Goal: Task Accomplishment & Management: Complete application form

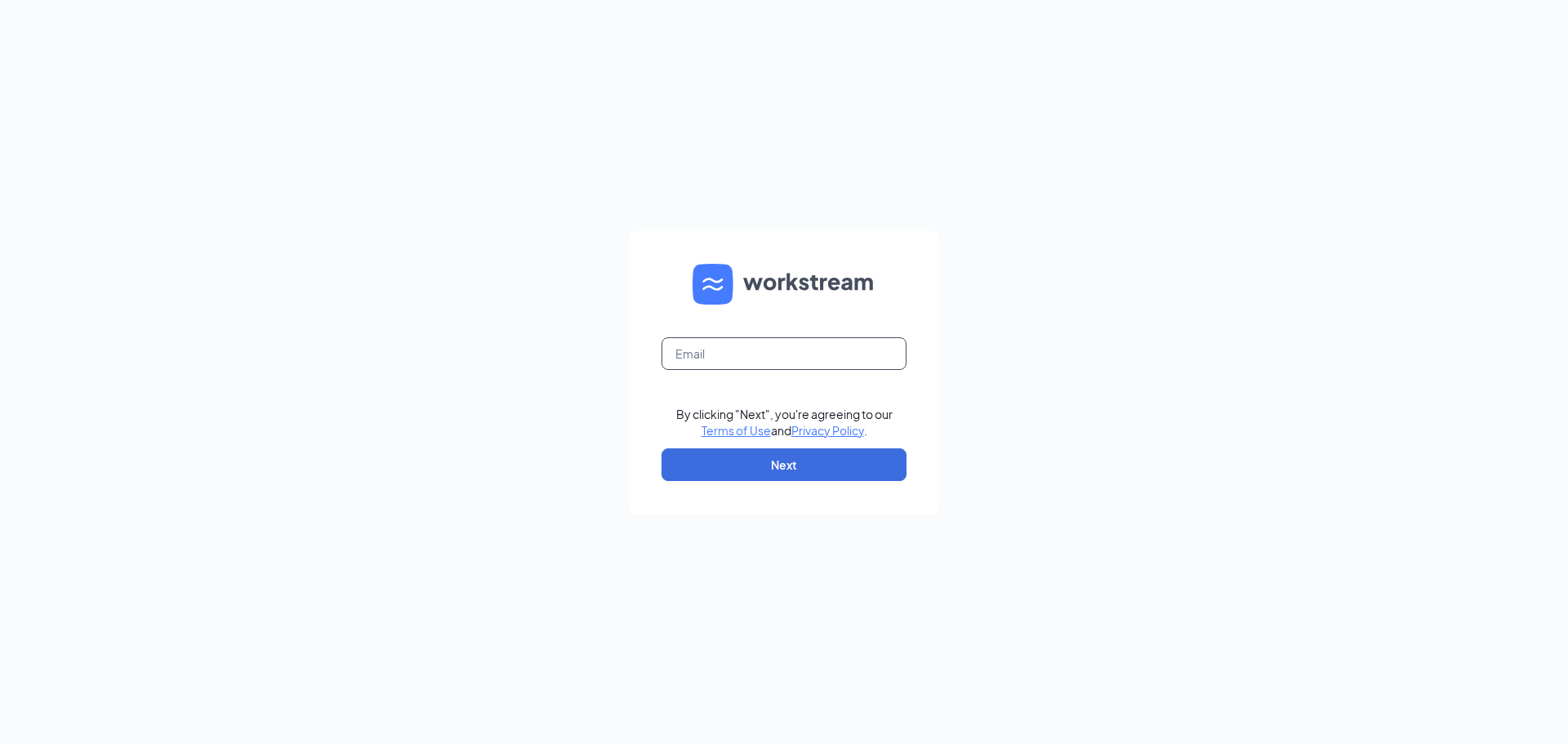
click at [723, 355] on input "text" at bounding box center [784, 354] width 245 height 33
type input "[EMAIL_ADDRESS][DOMAIN_NAME]"
click at [741, 464] on button "Next" at bounding box center [784, 465] width 245 height 33
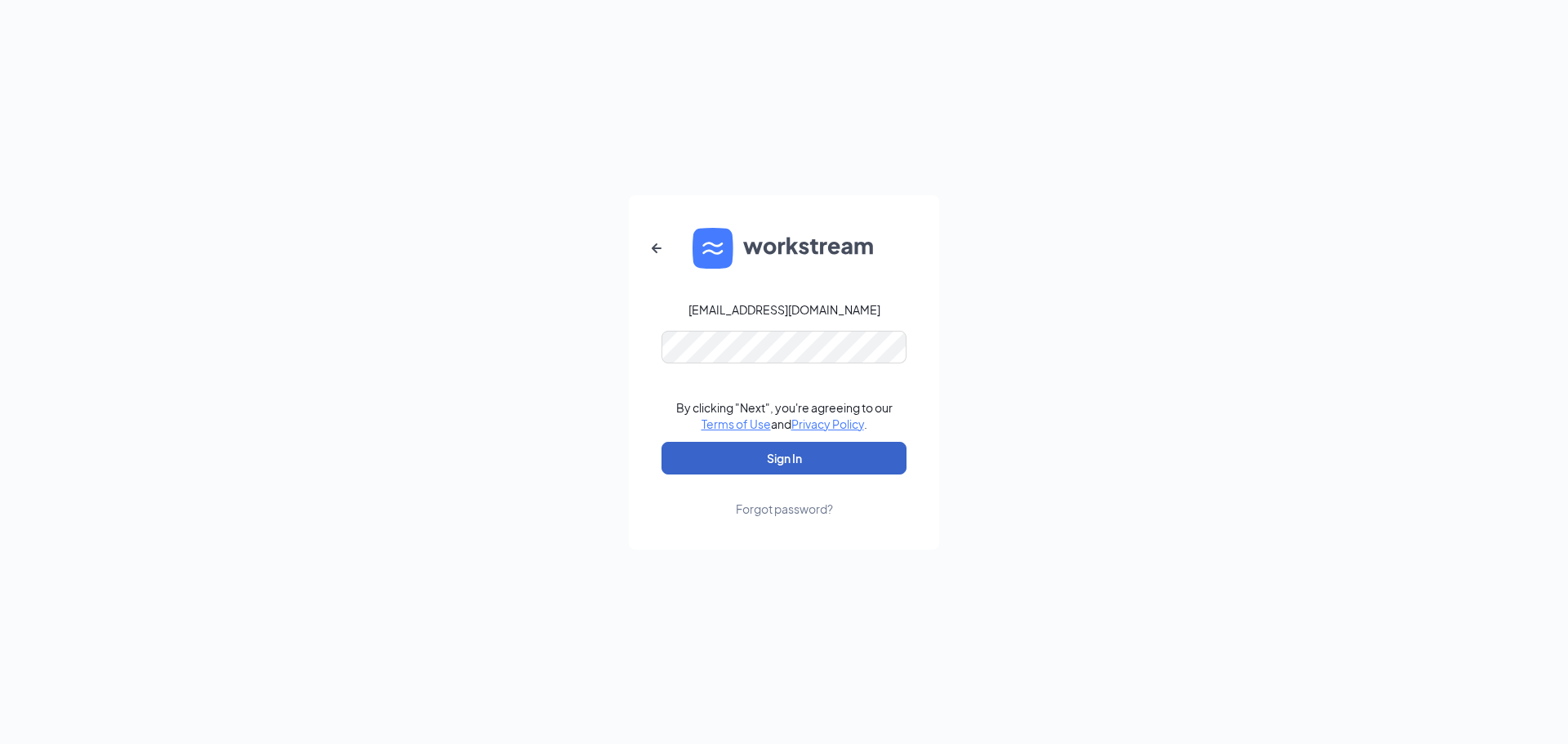
click at [755, 462] on button "Sign In" at bounding box center [784, 458] width 245 height 33
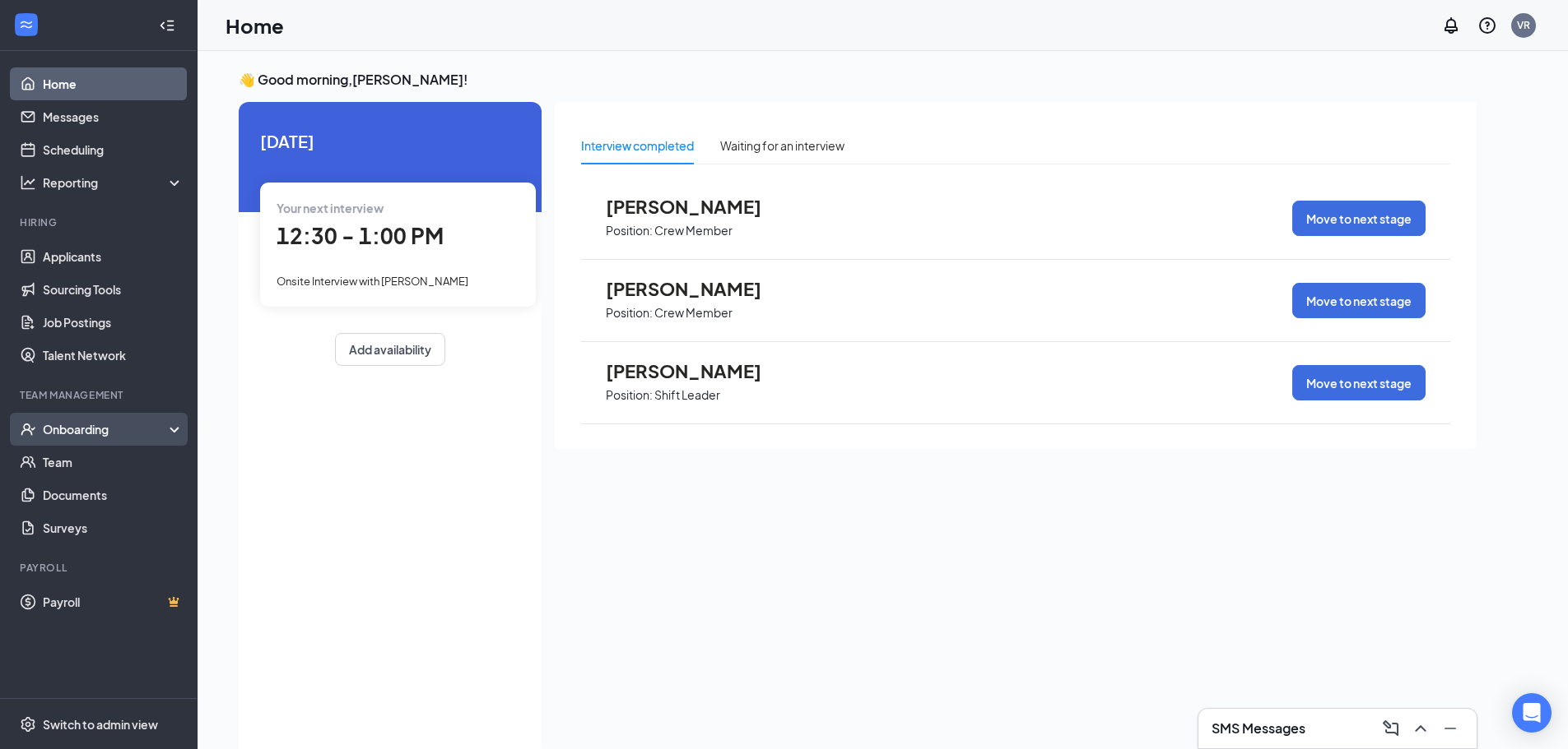
click at [94, 431] on div "Onboarding" at bounding box center [106, 429] width 126 height 17
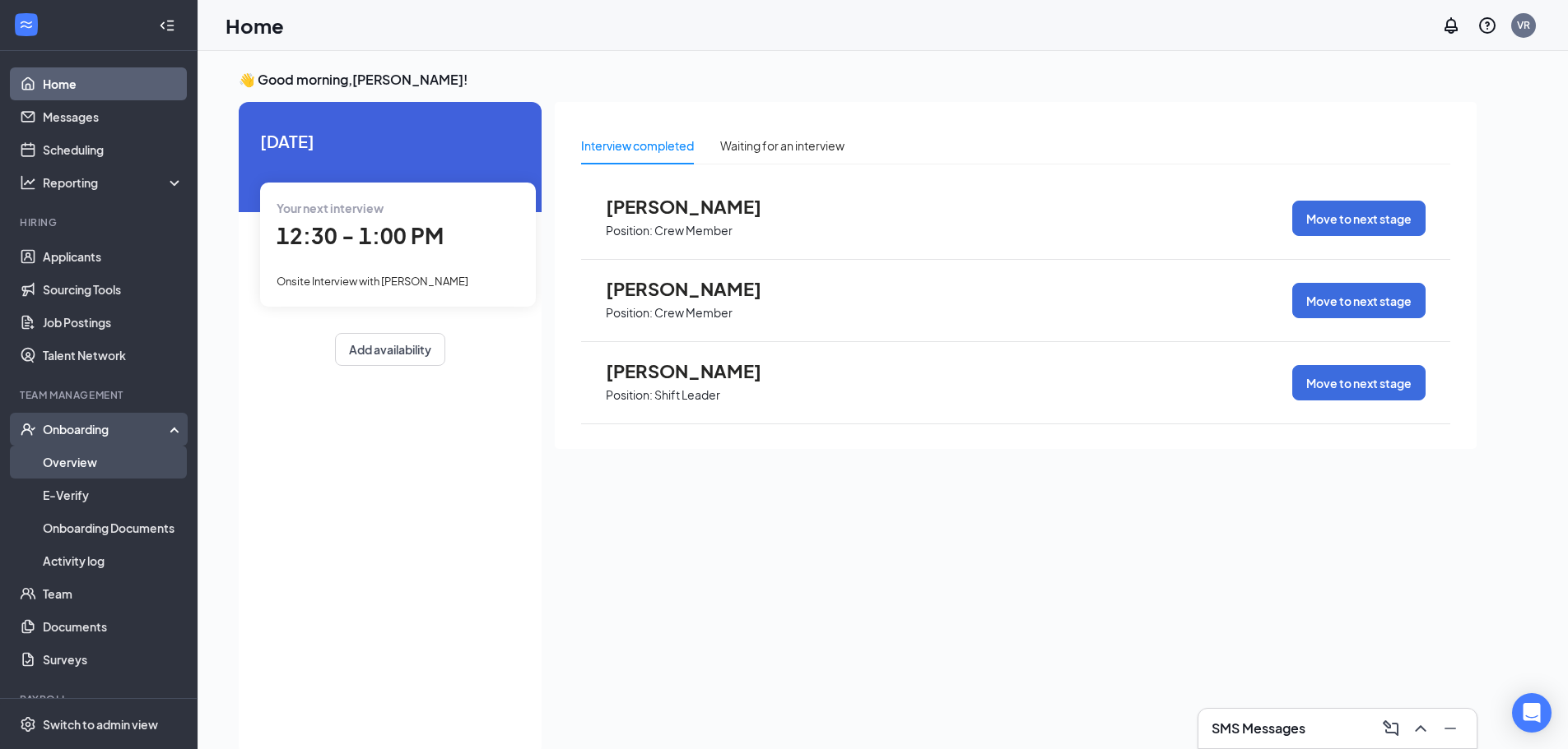
click at [99, 469] on link "Overview" at bounding box center [113, 462] width 140 height 33
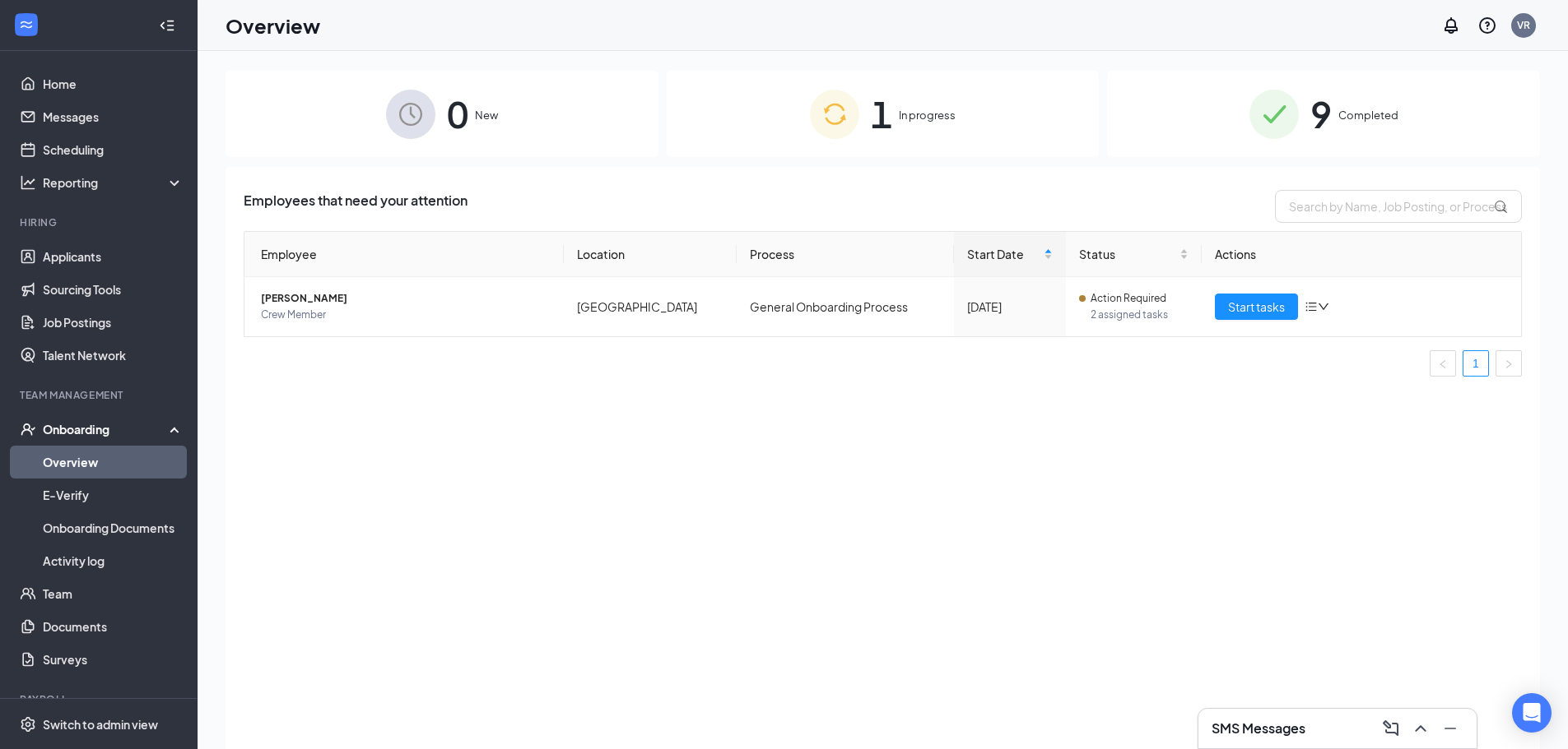
click at [876, 111] on span "1" at bounding box center [881, 114] width 21 height 57
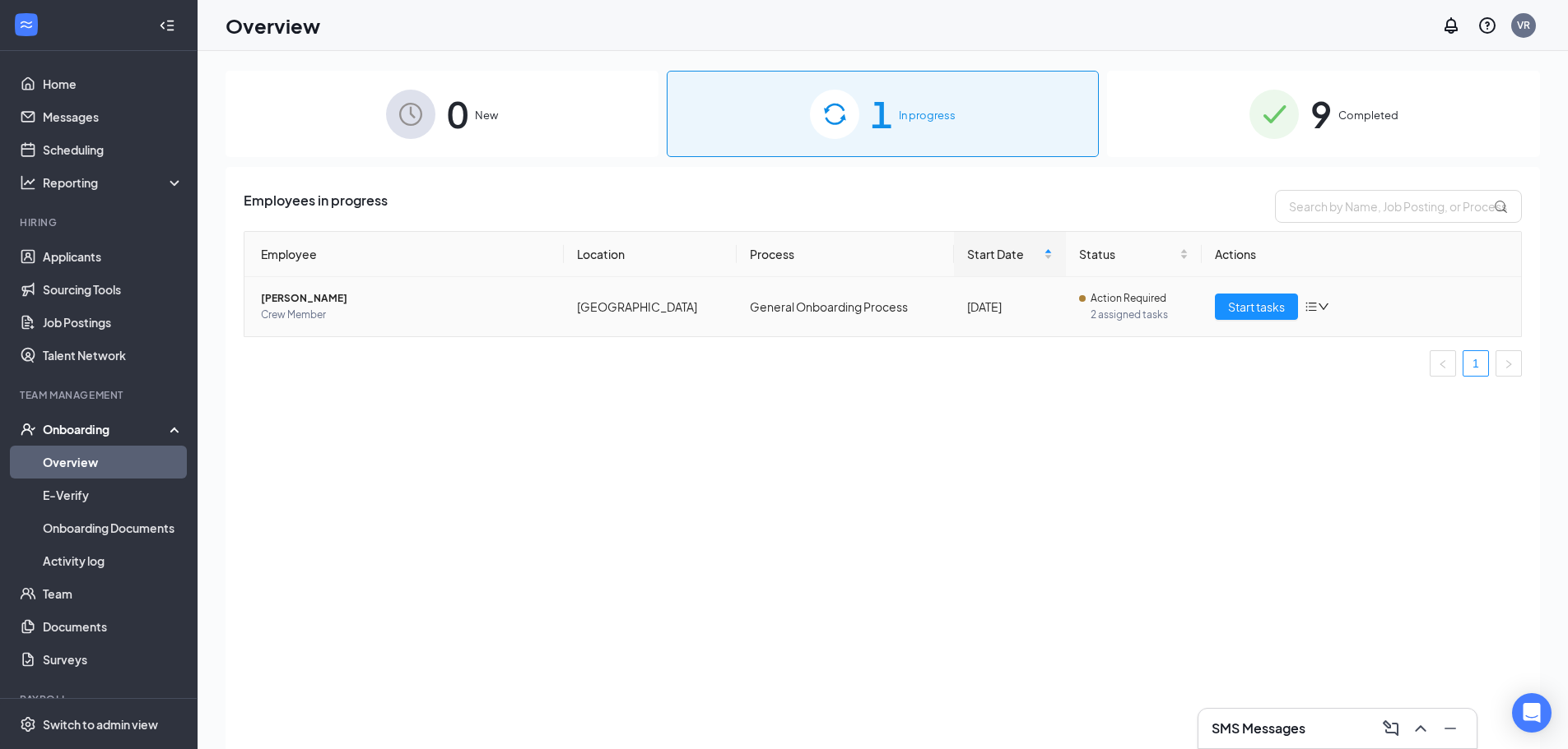
click at [918, 293] on td "General Onboarding Process" at bounding box center [845, 307] width 218 height 60
click at [1264, 304] on span "Start tasks" at bounding box center [1256, 306] width 57 height 18
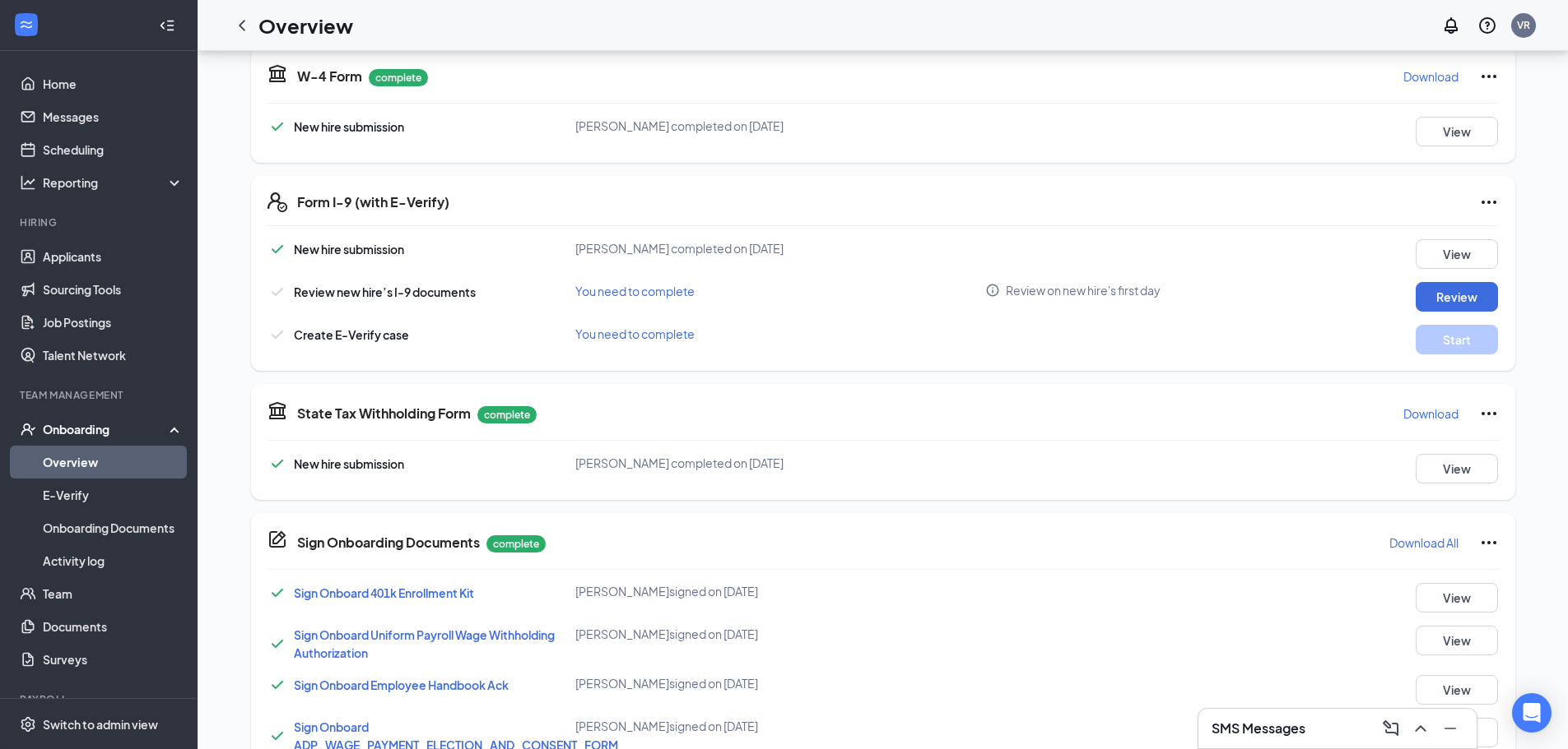
scroll to position [346, 0]
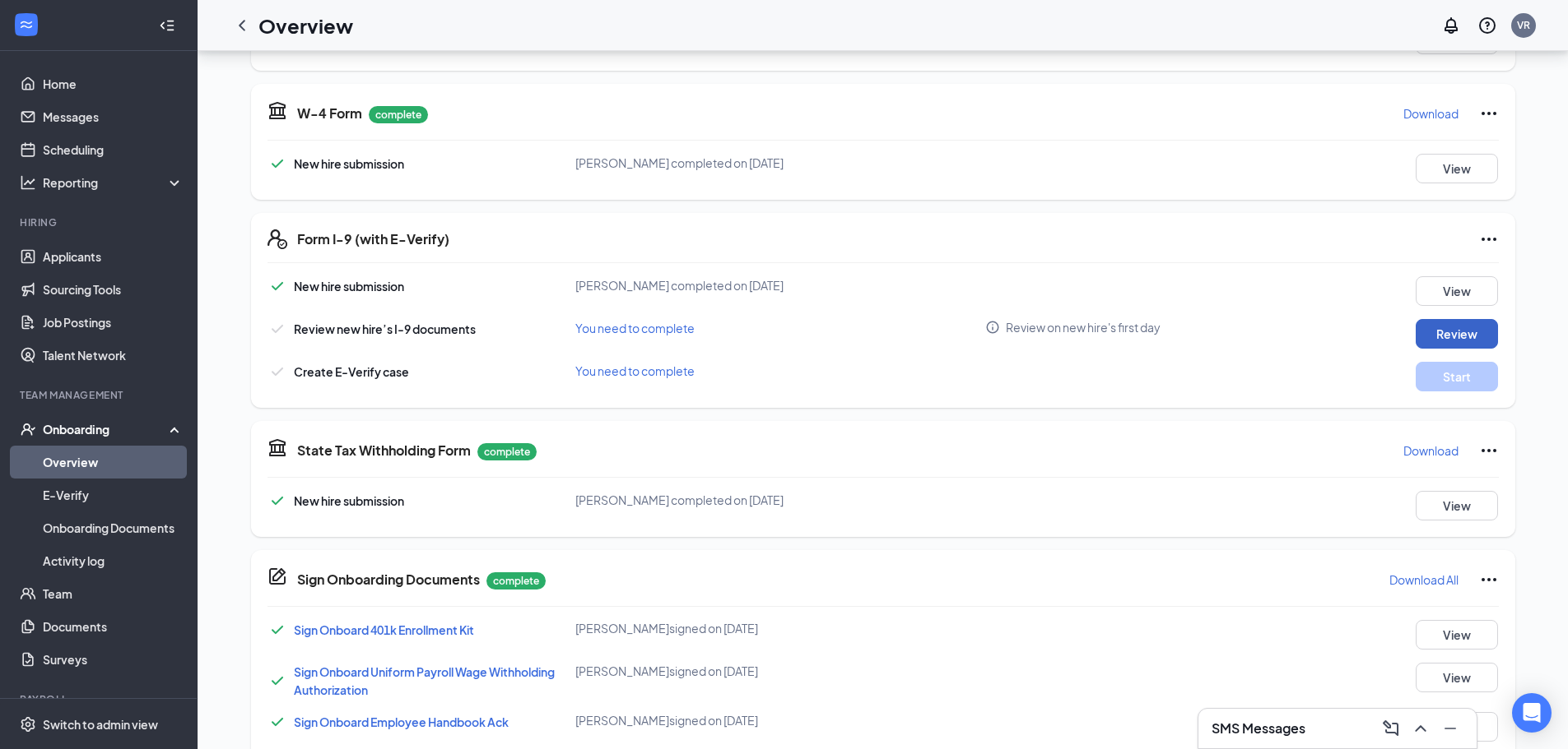
click at [1424, 332] on button "Review" at bounding box center [1457, 334] width 82 height 30
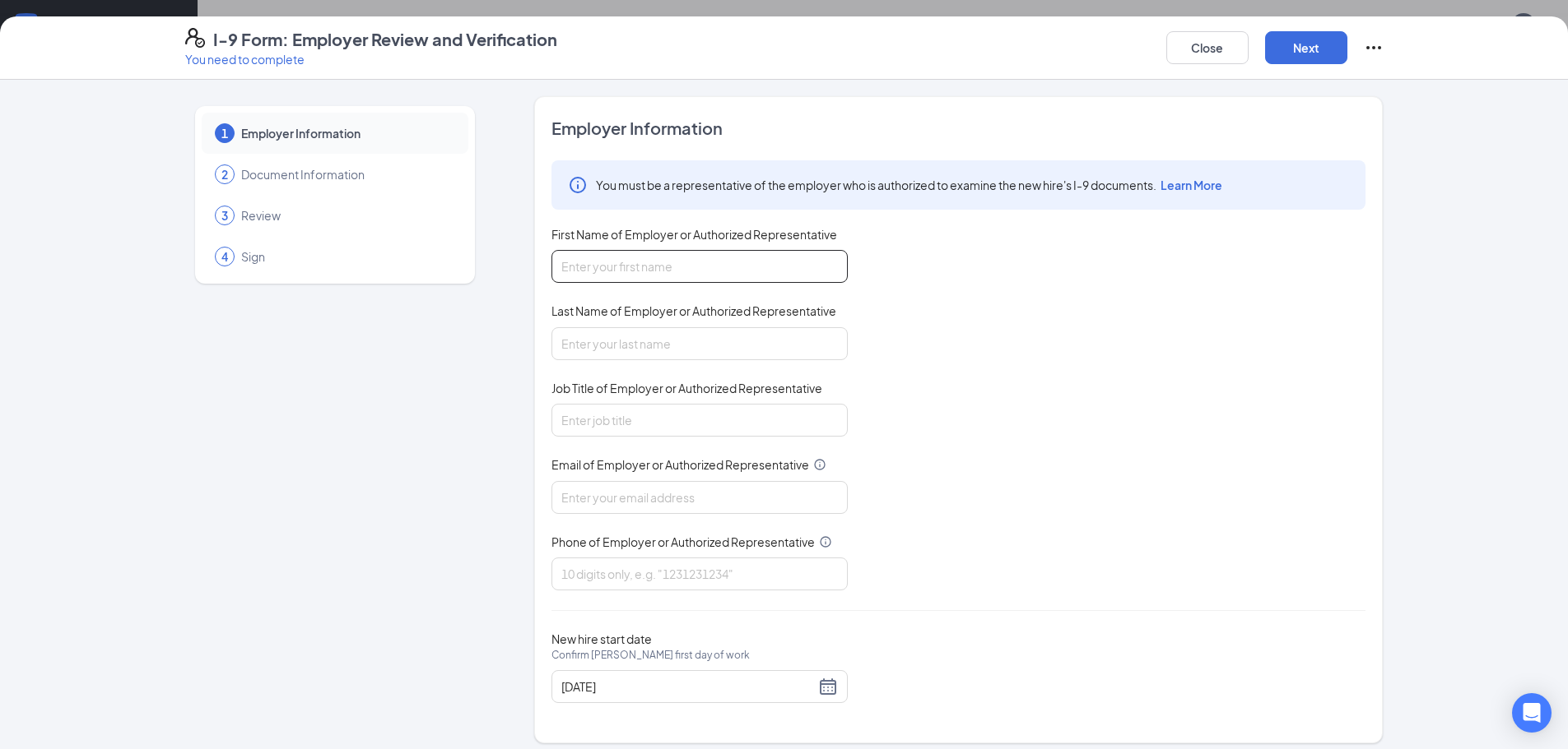
click at [703, 258] on input "First Name of Employer or Authorized Representative" at bounding box center [699, 267] width 297 height 33
click at [679, 261] on input "First Name of Employer or Authorized Representative" at bounding box center [699, 267] width 297 height 33
type input "Victoria"
type input "Robinson"
type input "General Manager"
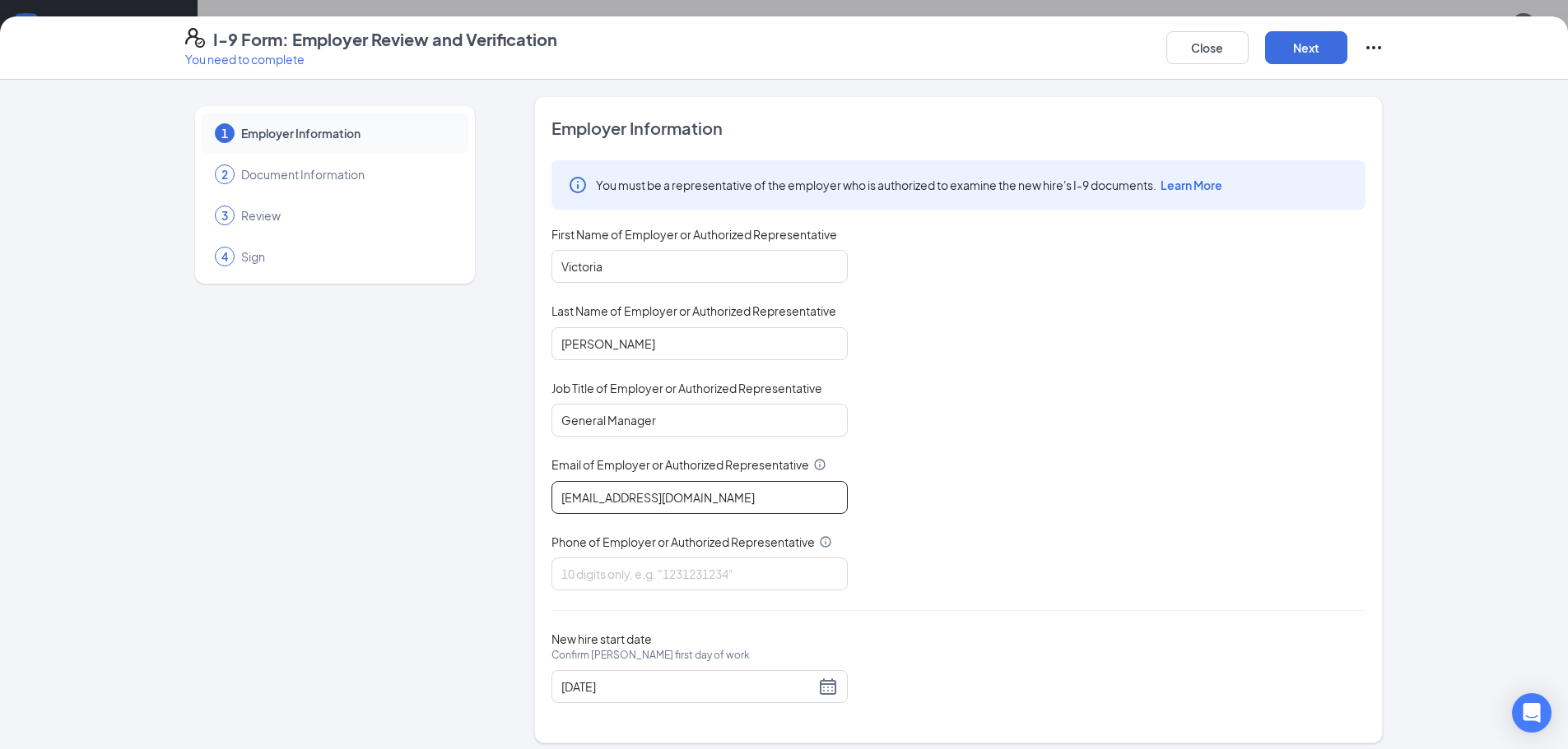
type input "VRobinson@ddcoastal.com"
click at [593, 561] on input "Phone of Employer or Authorized Representative" at bounding box center [699, 574] width 297 height 33
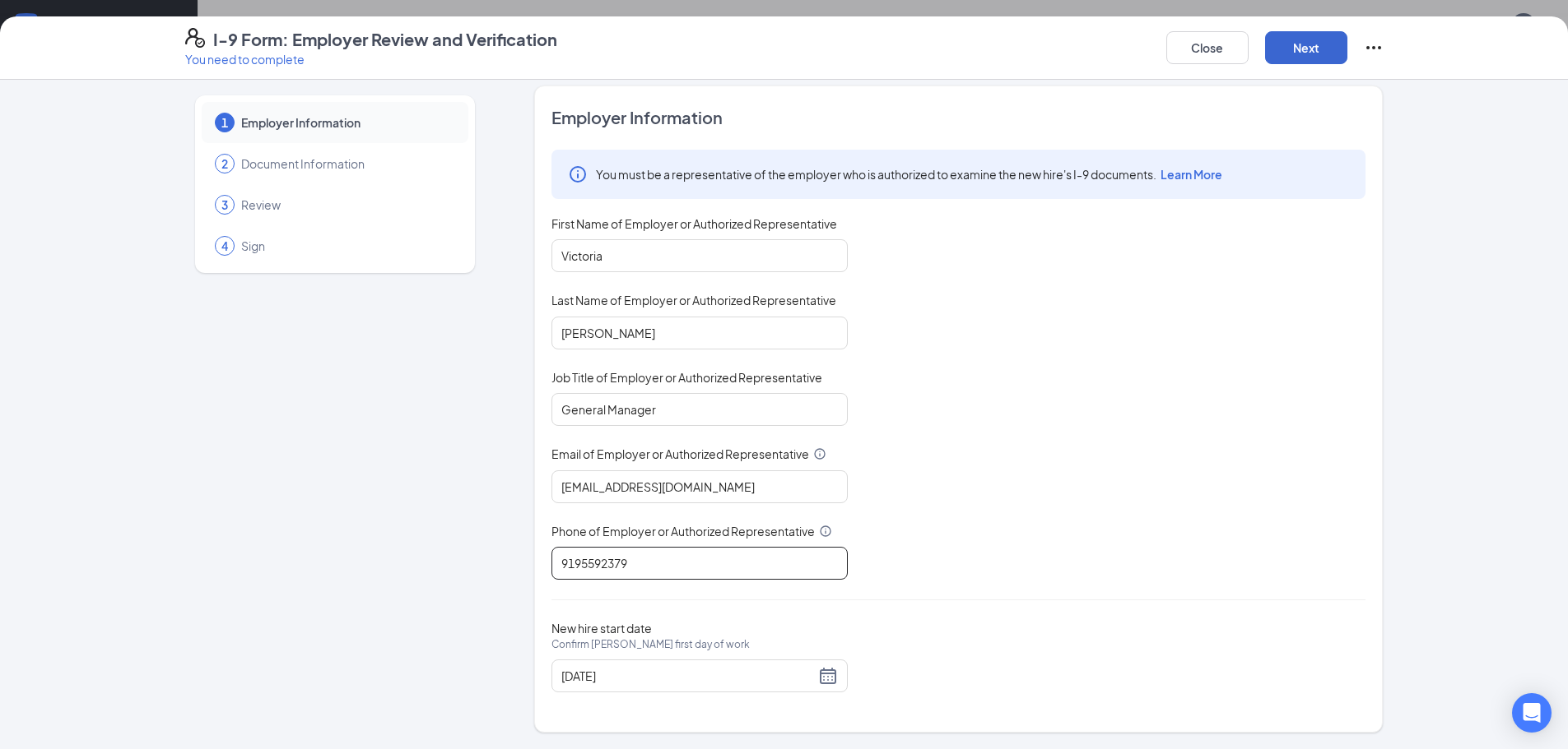
type input "9195592379"
click at [1313, 55] on button "Next" at bounding box center [1306, 48] width 82 height 33
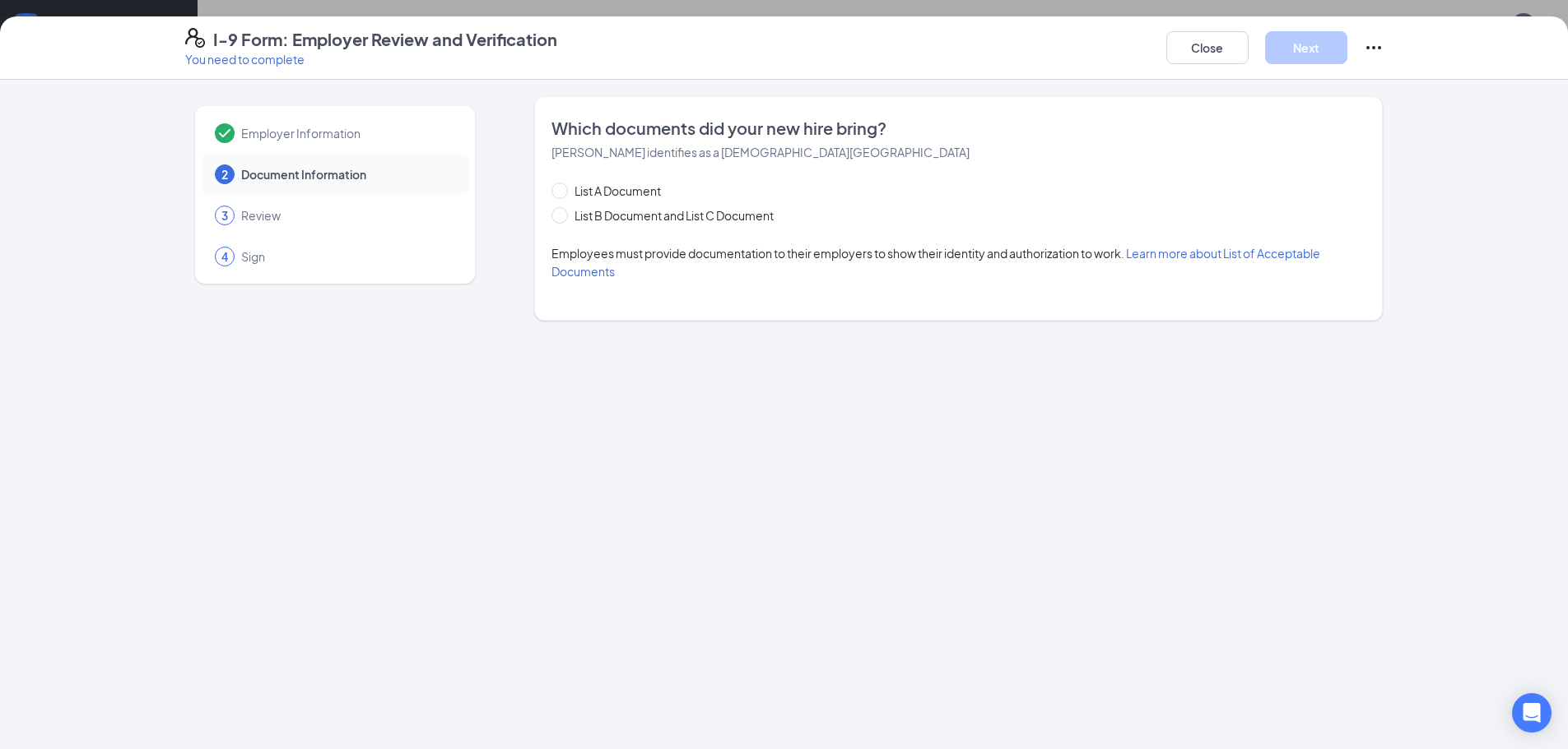
scroll to position [0, 0]
click at [555, 211] on input "List B Document and List C Document" at bounding box center [556, 212] width 11 height 11
radio input "true"
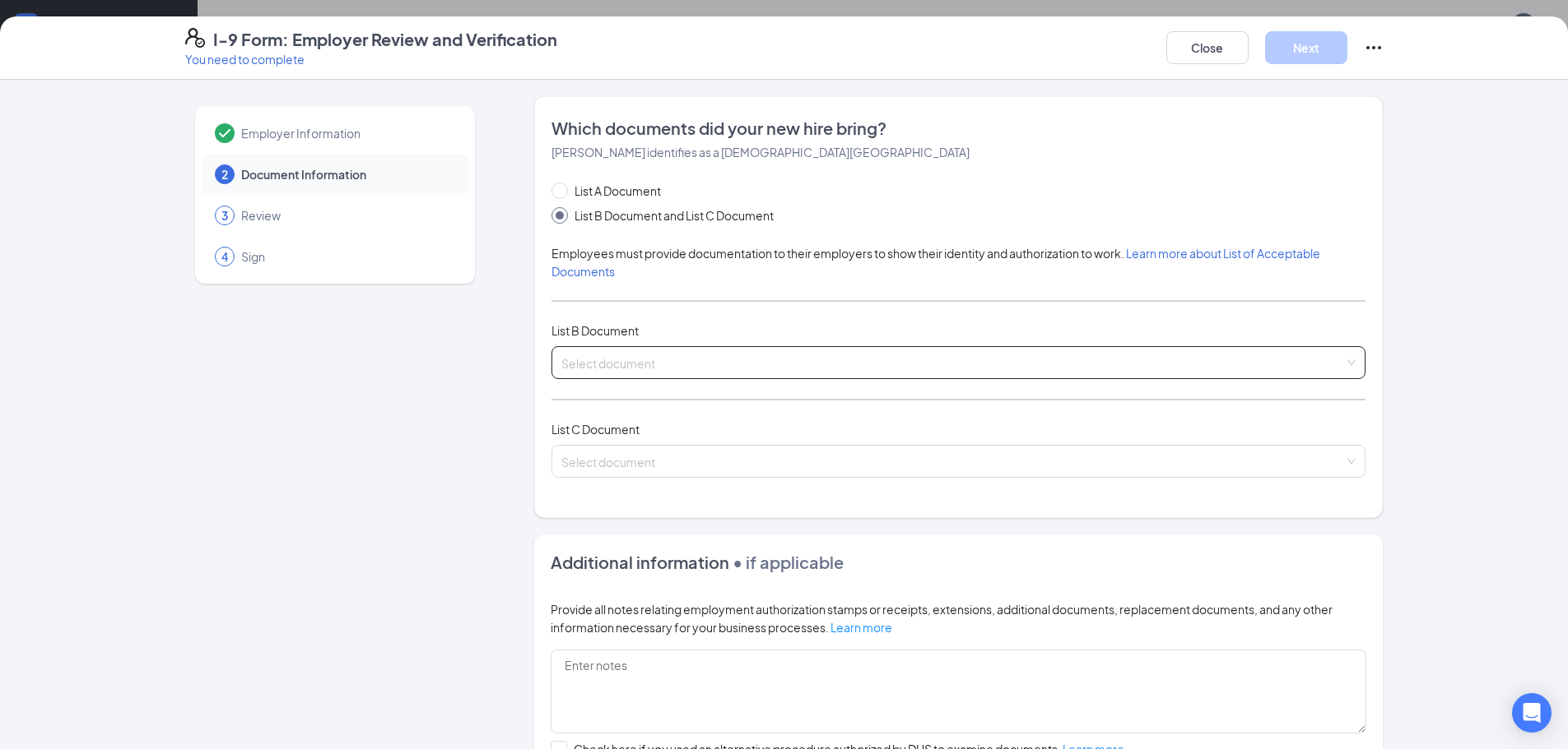
click at [666, 358] on input "search" at bounding box center [953, 360] width 783 height 25
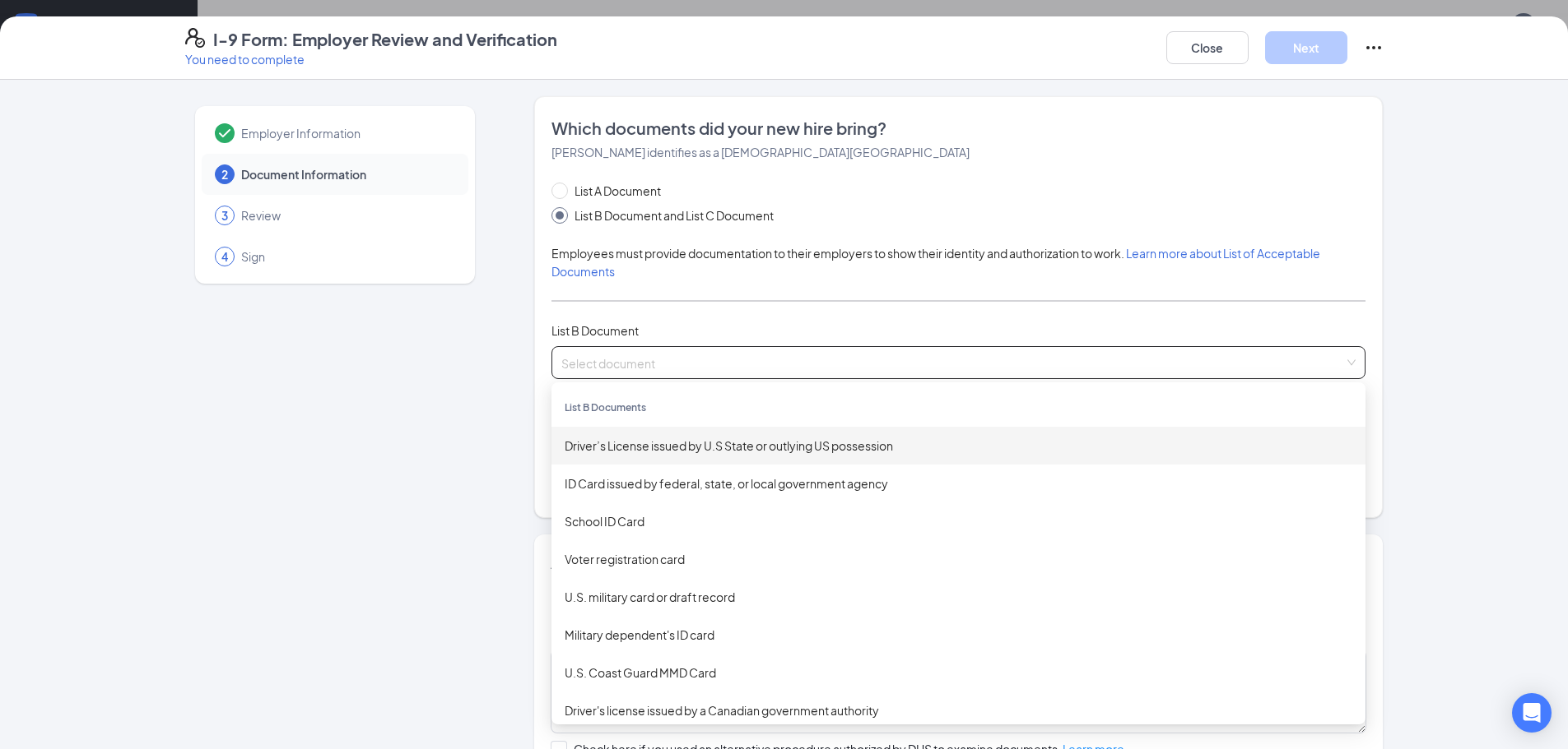
click at [714, 447] on div "Driver’s License issued by U.S State or outlying US possession" at bounding box center [957, 446] width 787 height 18
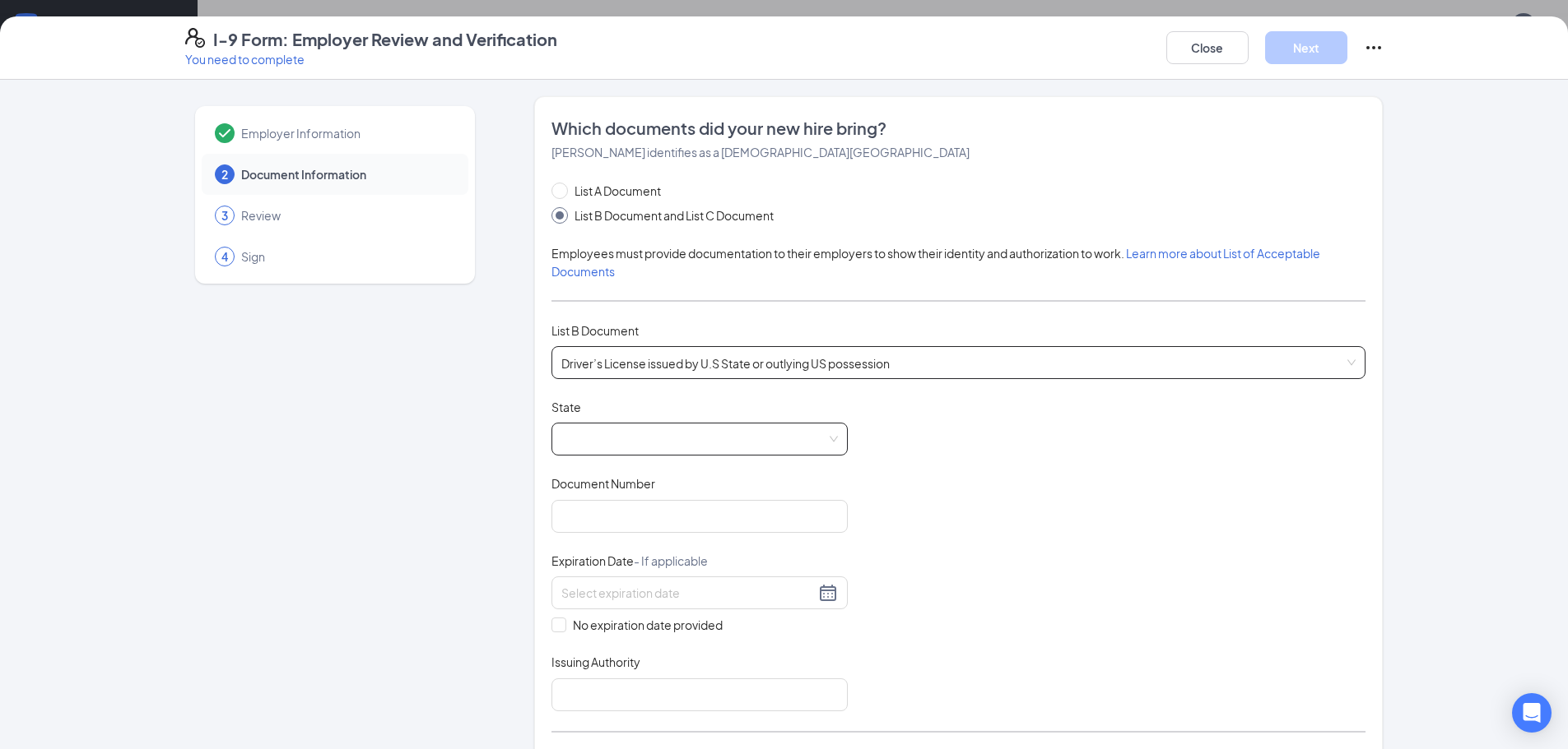
click at [649, 440] on span at bounding box center [699, 439] width 276 height 32
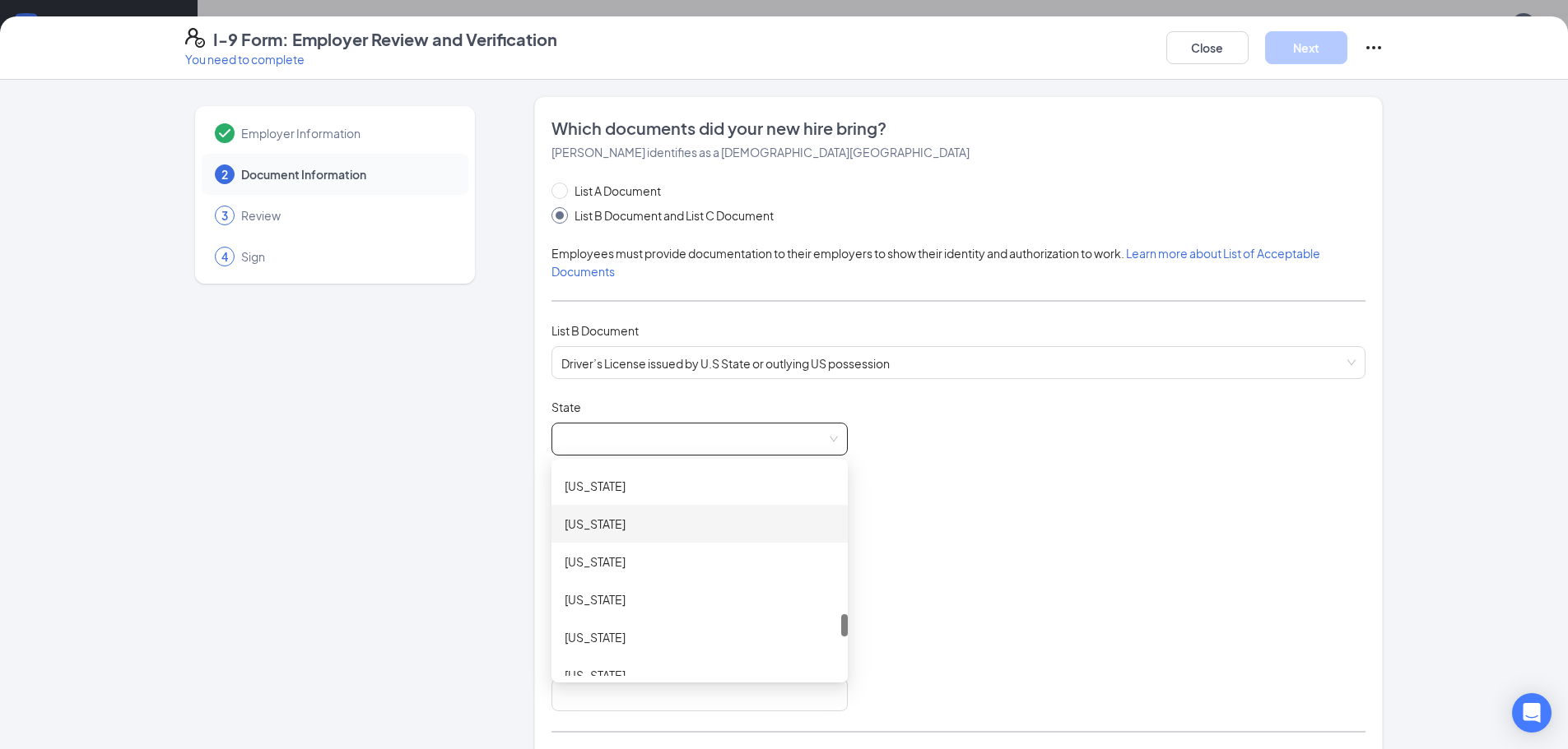
scroll to position [1316, 0]
click at [616, 493] on div "North Carolina" at bounding box center [699, 492] width 270 height 18
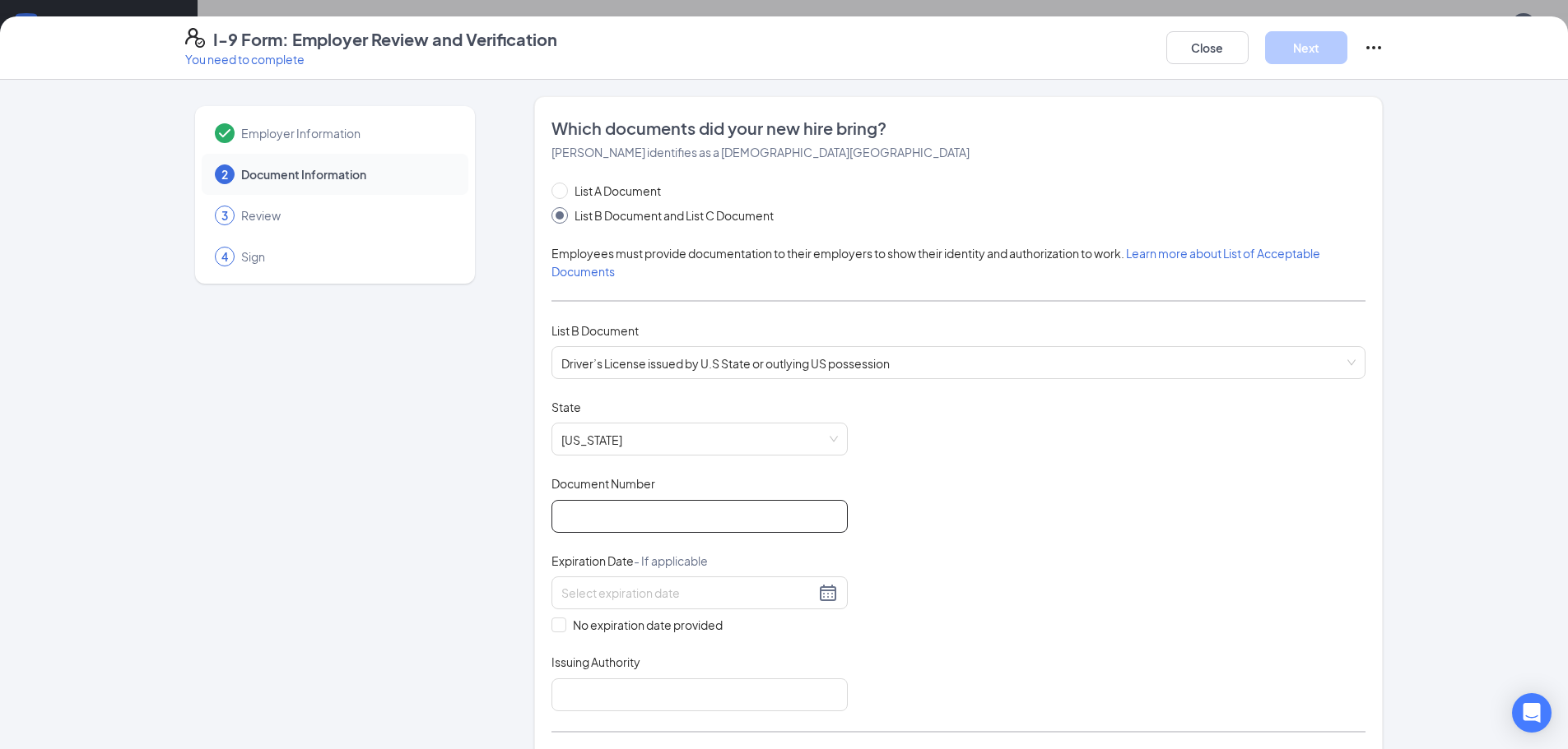
click at [607, 509] on input "Document Number" at bounding box center [699, 517] width 297 height 33
type input "00004242523"
click at [677, 587] on input at bounding box center [688, 593] width 254 height 18
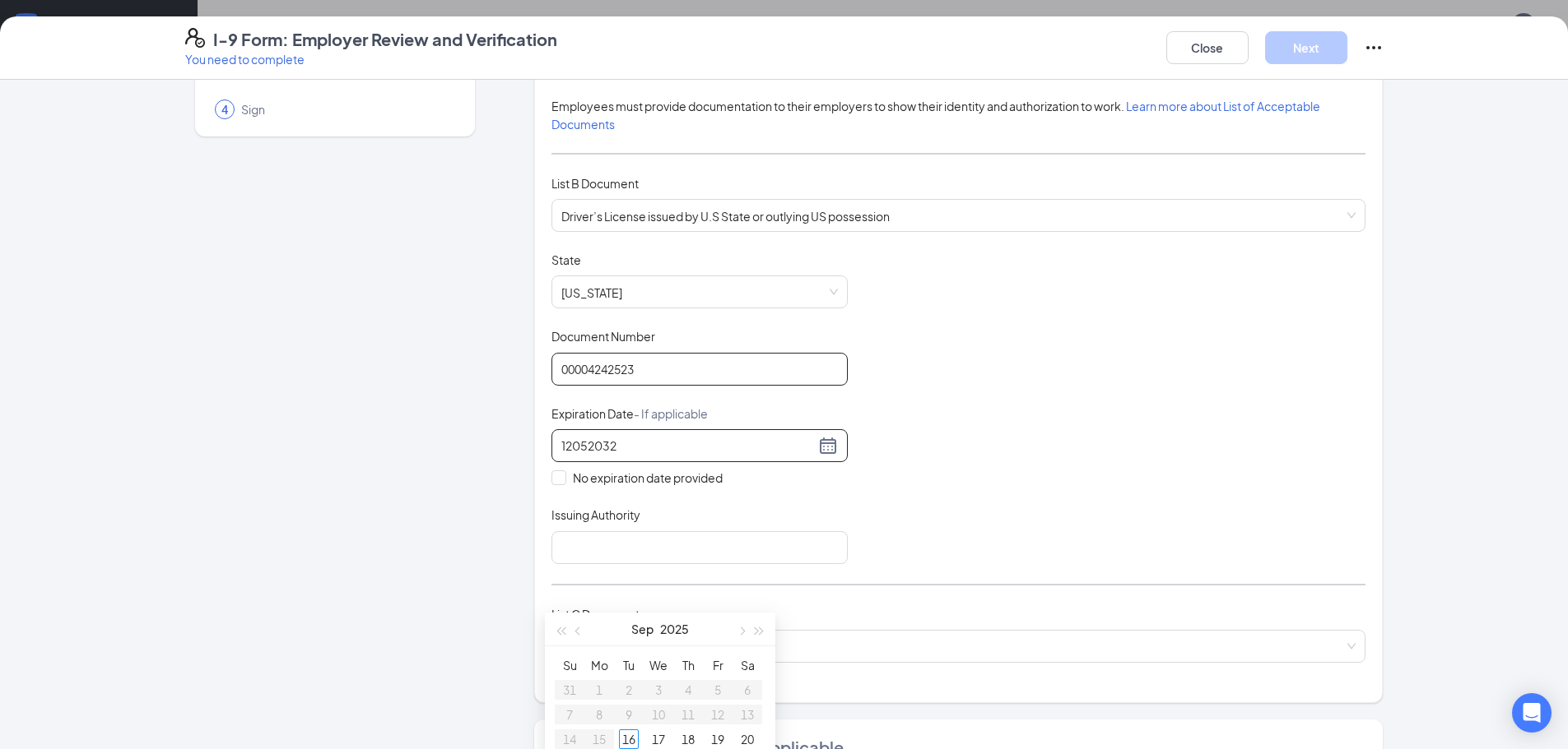
scroll to position [165, 0]
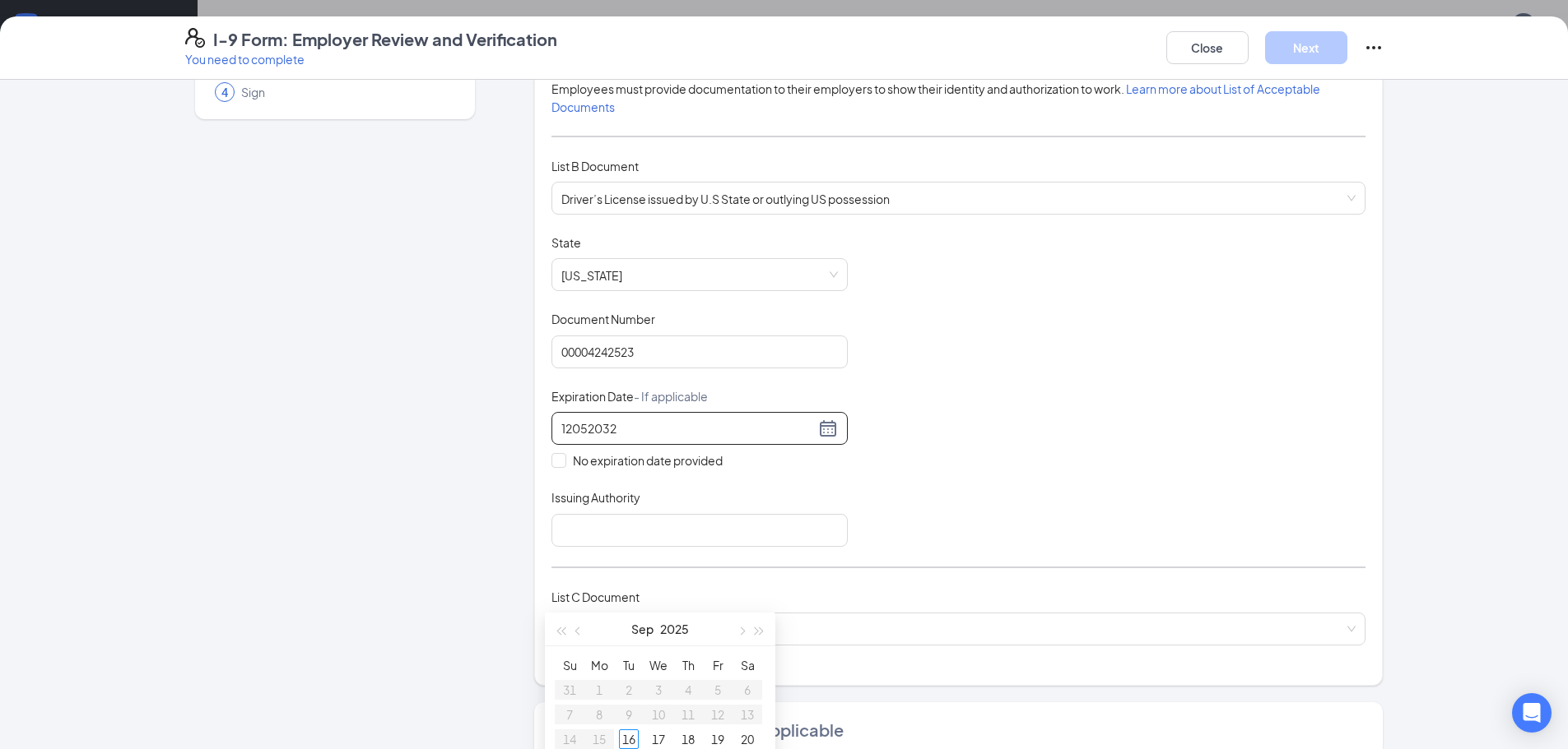
click at [647, 418] on div "12052032" at bounding box center [699, 428] width 276 height 20
click at [770, 438] on input "12052032" at bounding box center [688, 428] width 254 height 18
click at [566, 430] on input "12052032" at bounding box center [688, 428] width 254 height 18
click at [573, 710] on div "5" at bounding box center [569, 715] width 20 height 20
type input "12/05/2032"
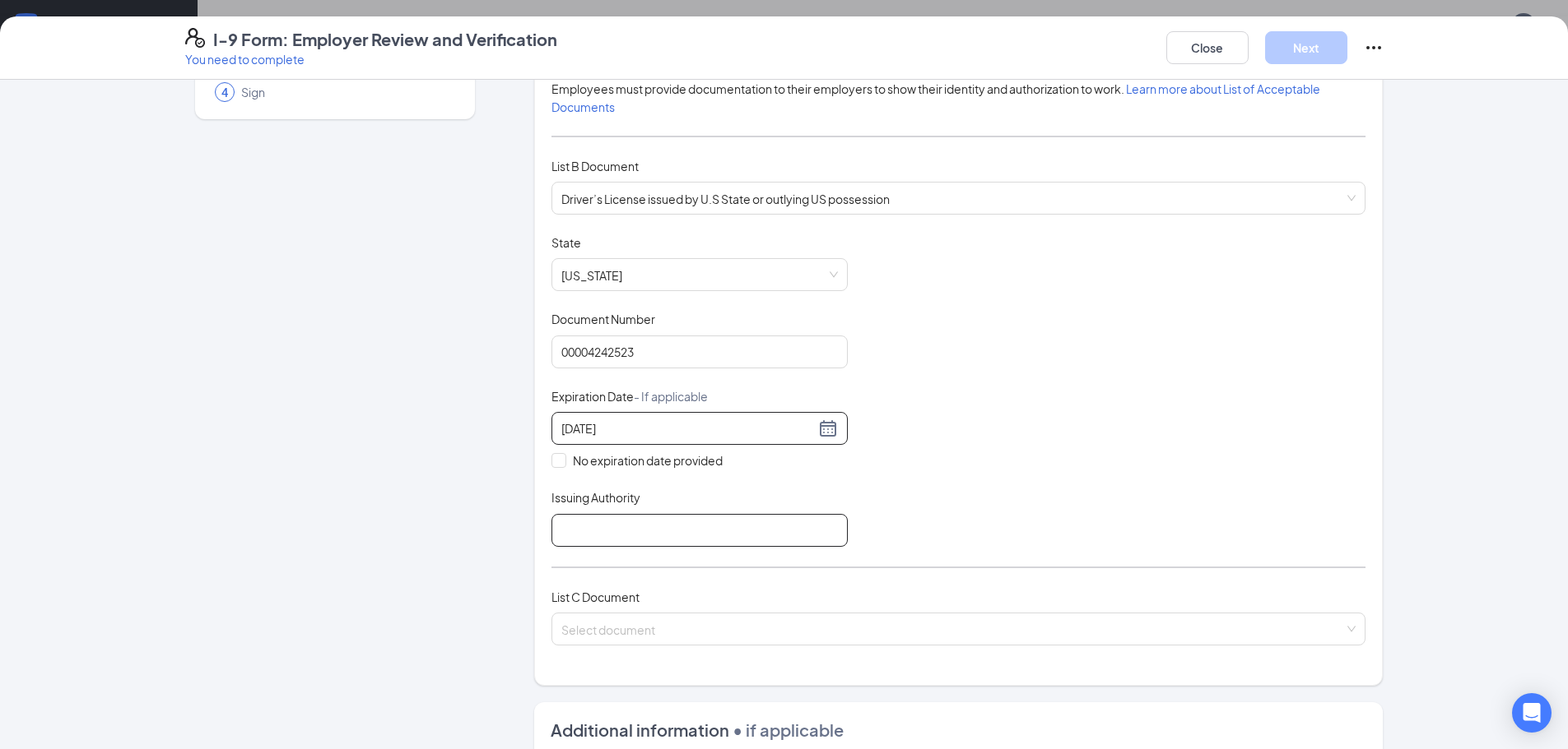
click at [615, 528] on input "Issuing Authority" at bounding box center [699, 531] width 297 height 33
type input "DMV"
click at [601, 628] on input "search" at bounding box center [953, 626] width 783 height 25
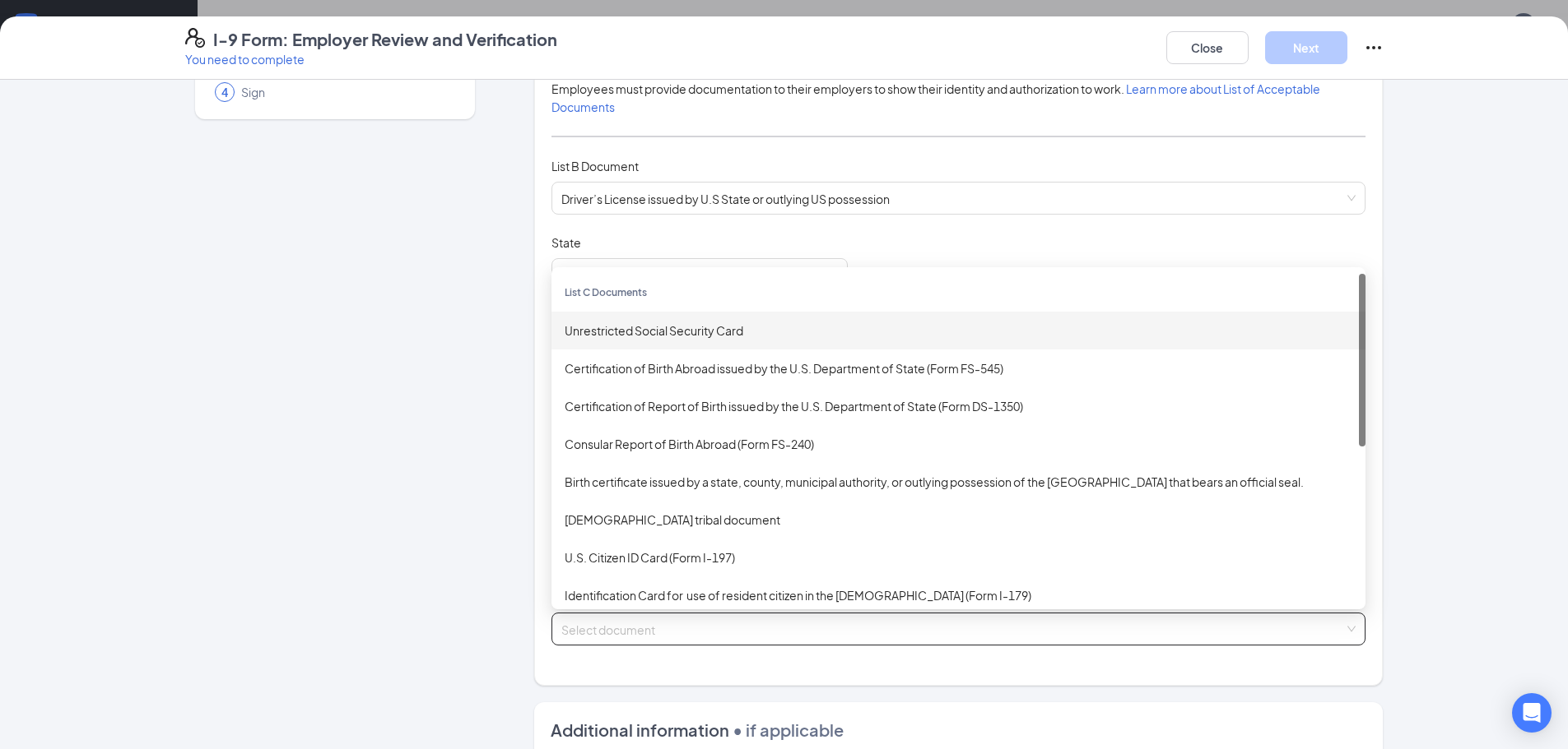
click at [691, 333] on div "Unrestricted Social Security Card" at bounding box center [957, 331] width 787 height 18
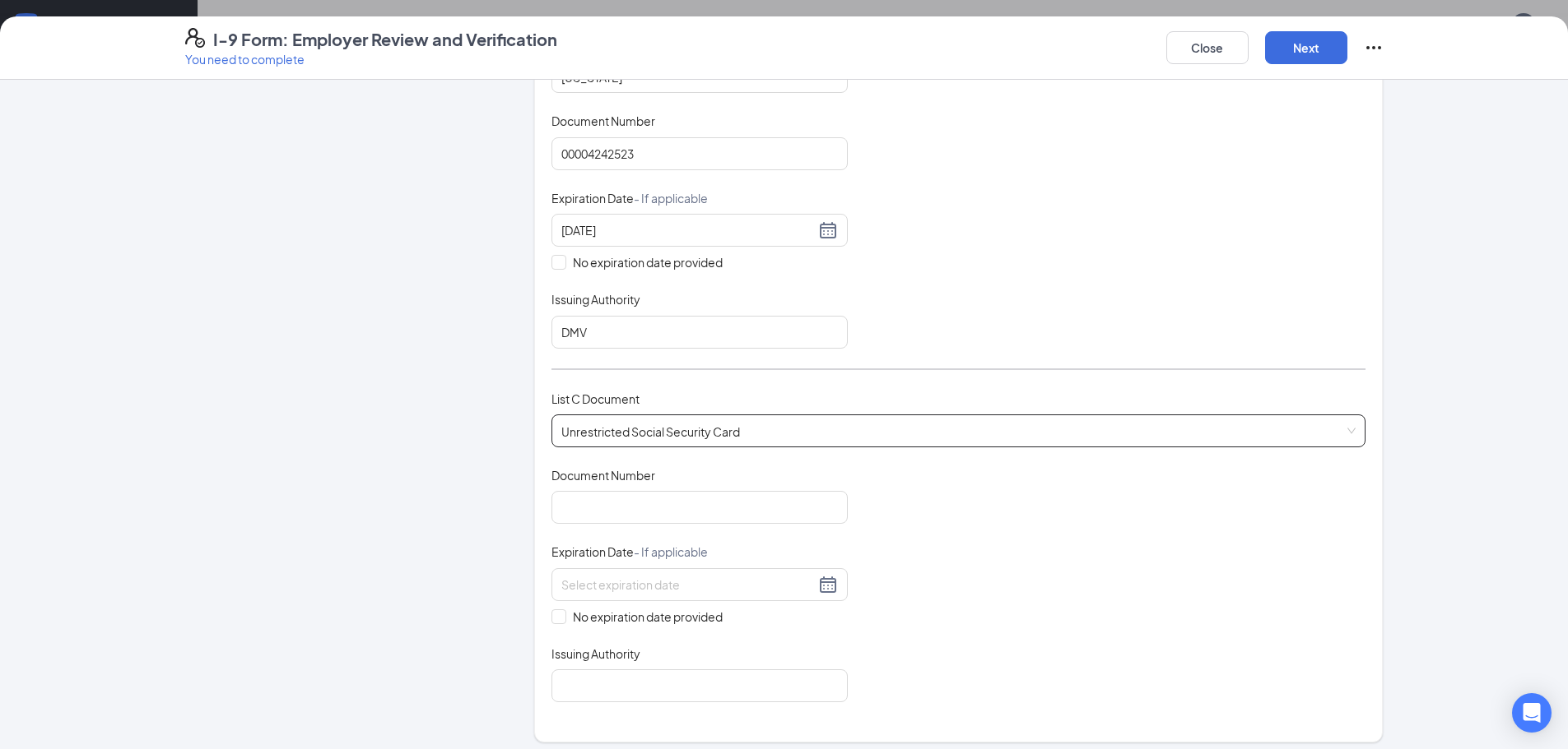
scroll to position [494, 0]
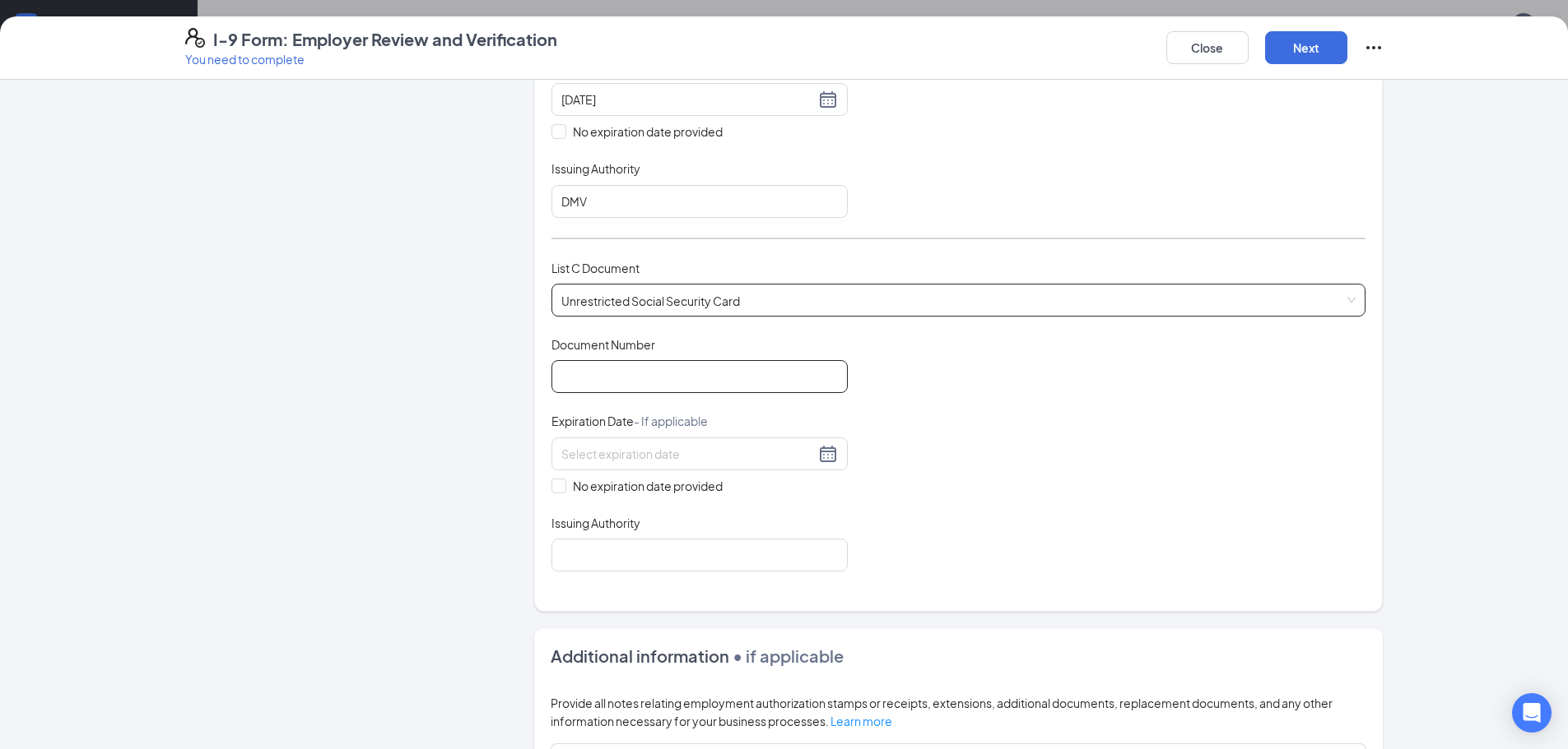
click at [581, 382] on input "Document Number" at bounding box center [699, 377] width 297 height 33
type input "684011912"
click at [551, 482] on input "No expiration date provided" at bounding box center [556, 484] width 11 height 11
checkbox input "true"
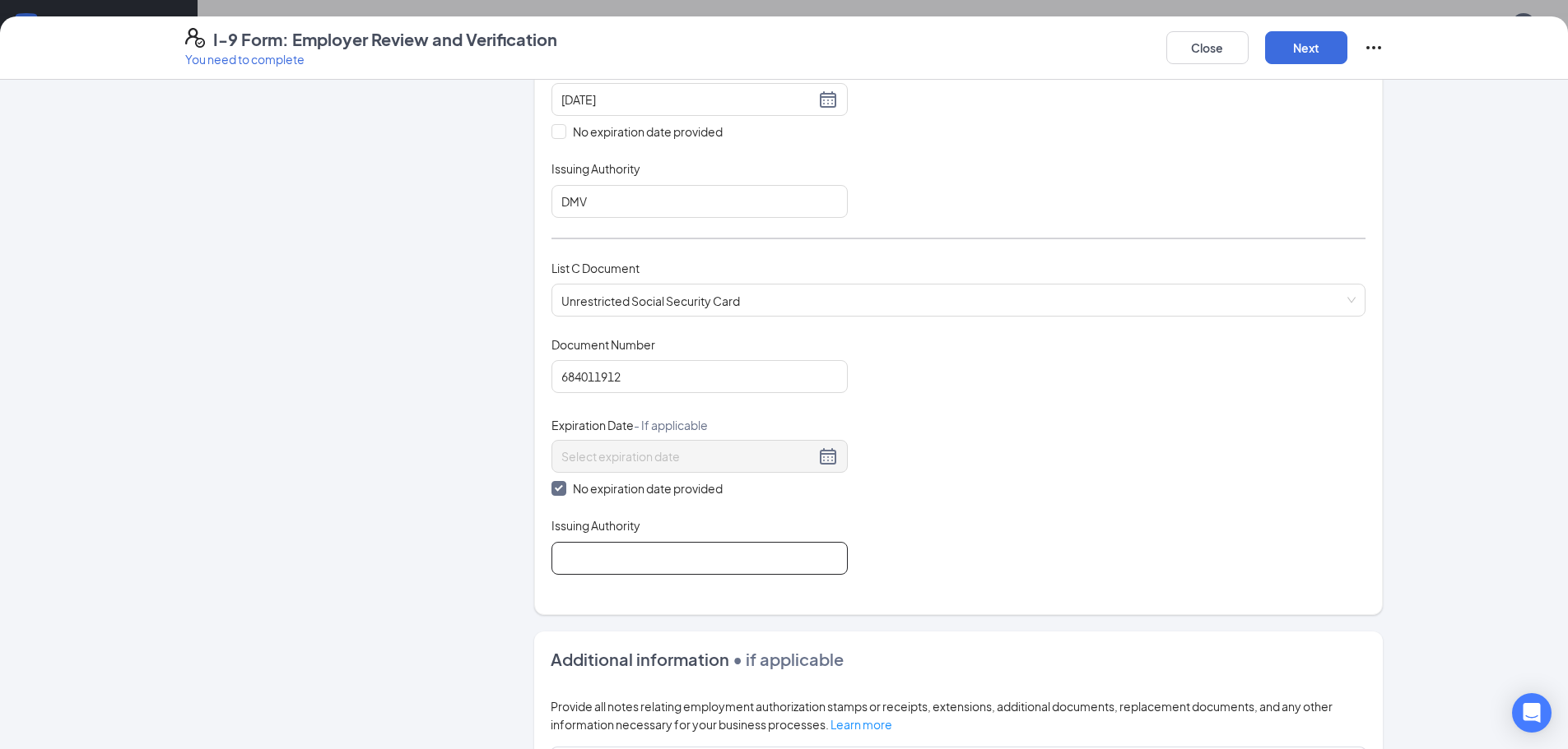
click at [608, 558] on input "Issuing Authority" at bounding box center [699, 559] width 297 height 33
type input "Social Security"
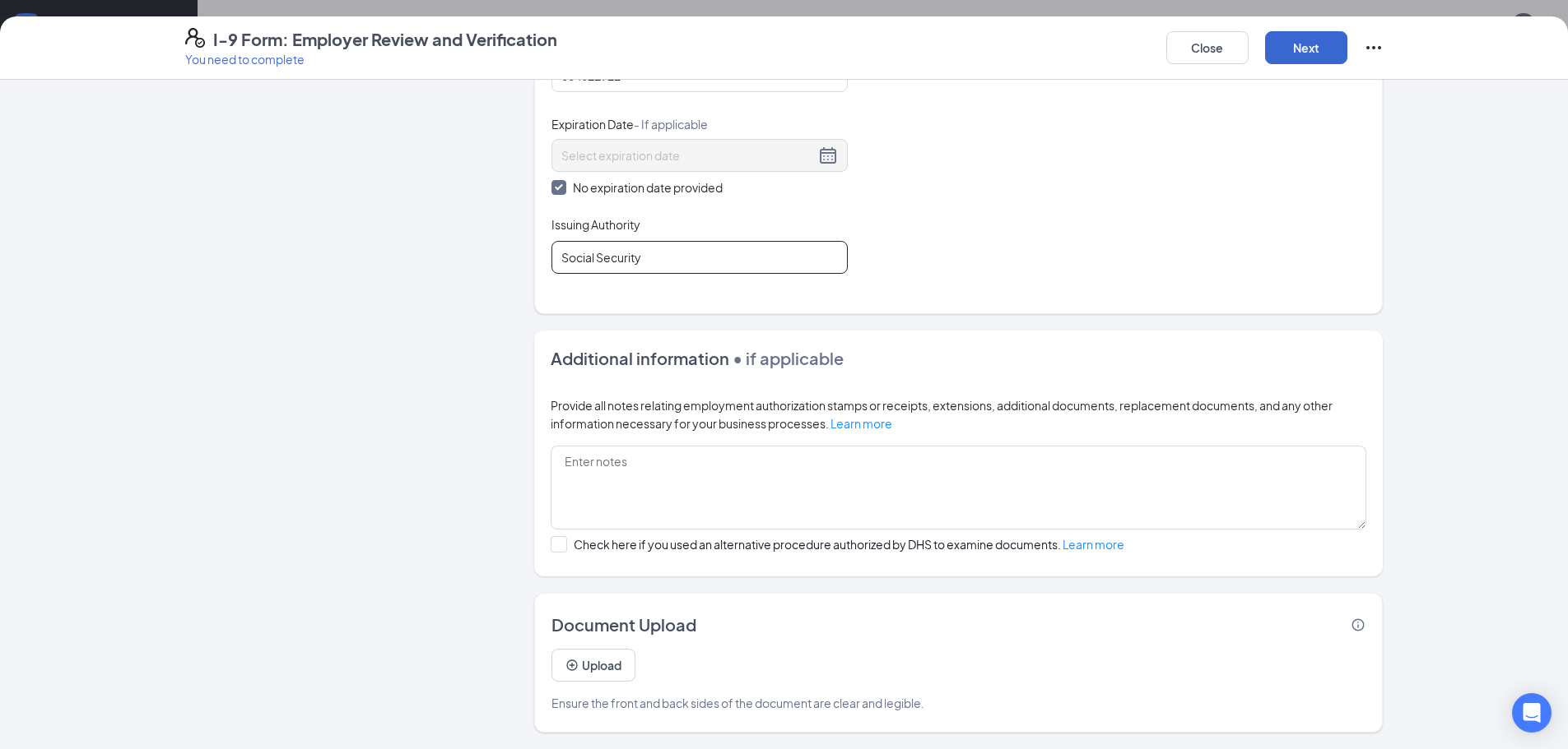
scroll to position [674, 0]
click at [1321, 46] on button "Next" at bounding box center [1306, 48] width 82 height 33
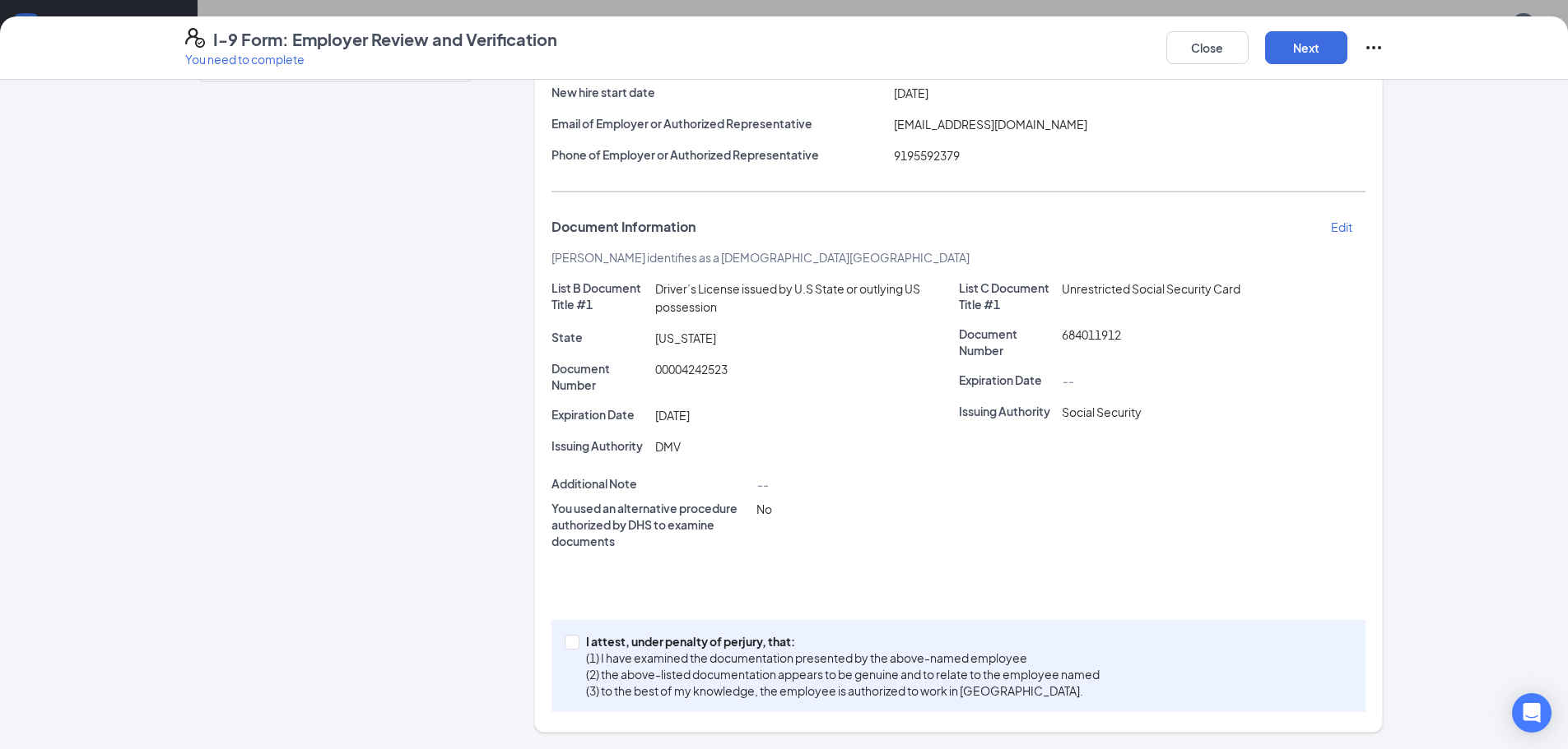
click at [551, 645] on div "I attest, under penalty of perjury, that: (1) I have examined the documentation…" at bounding box center [957, 666] width 813 height 92
click at [564, 645] on input "I attest, under penalty of perjury, that: (1) I have examined the documentation…" at bounding box center [569, 640] width 11 height 11
checkbox input "true"
click at [1321, 36] on button "Next" at bounding box center [1306, 48] width 82 height 33
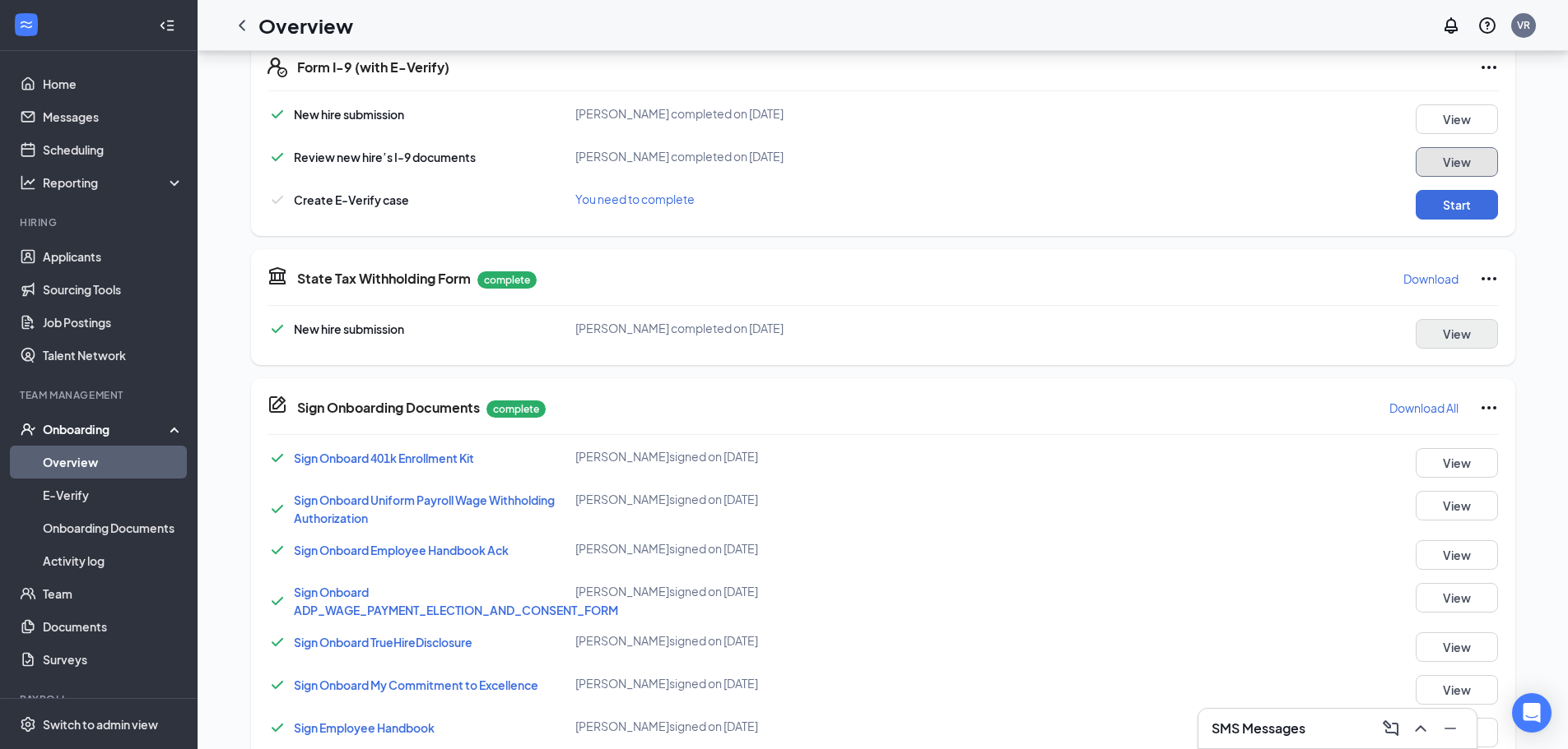
scroll to position [500, 0]
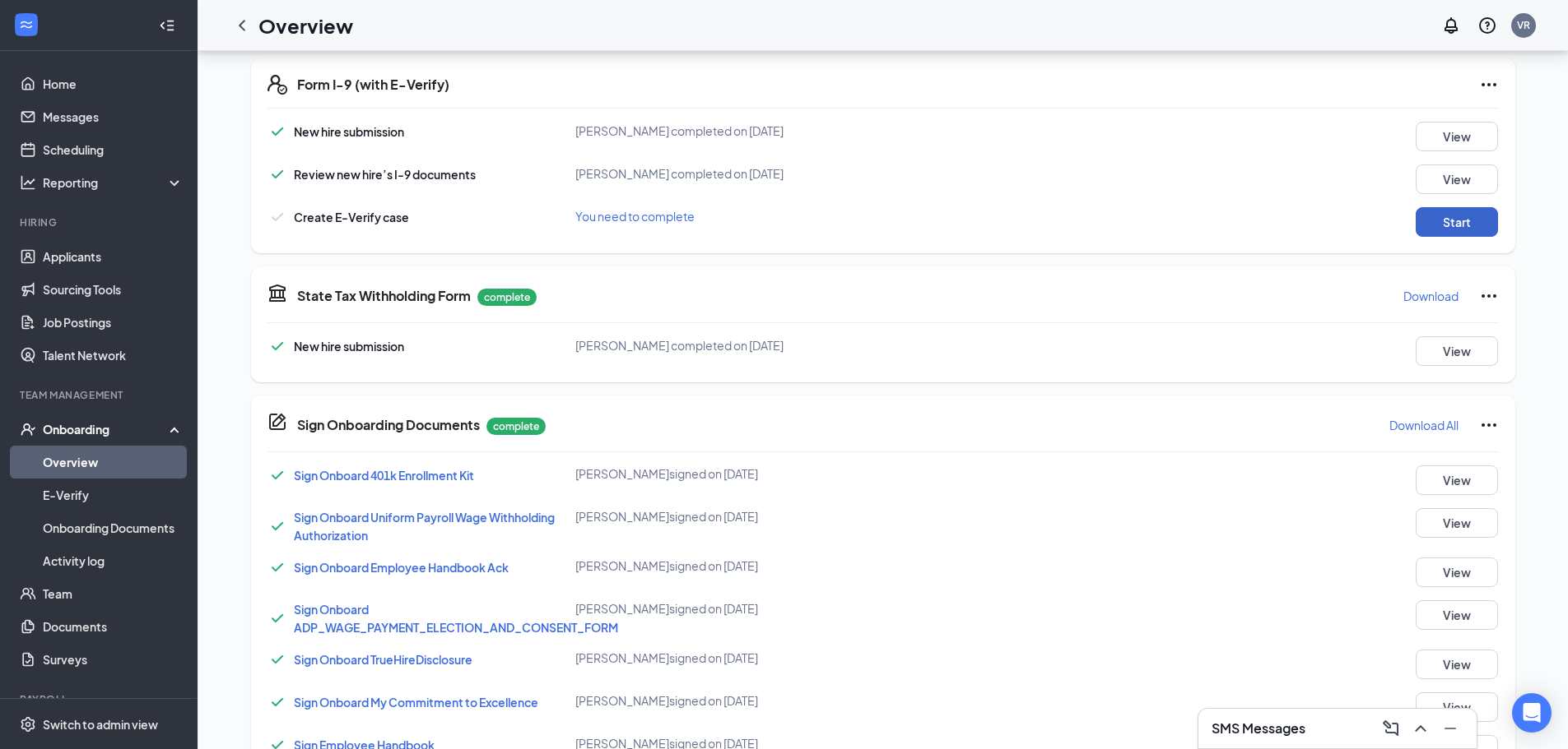
click at [1443, 211] on button "Start" at bounding box center [1457, 222] width 82 height 30
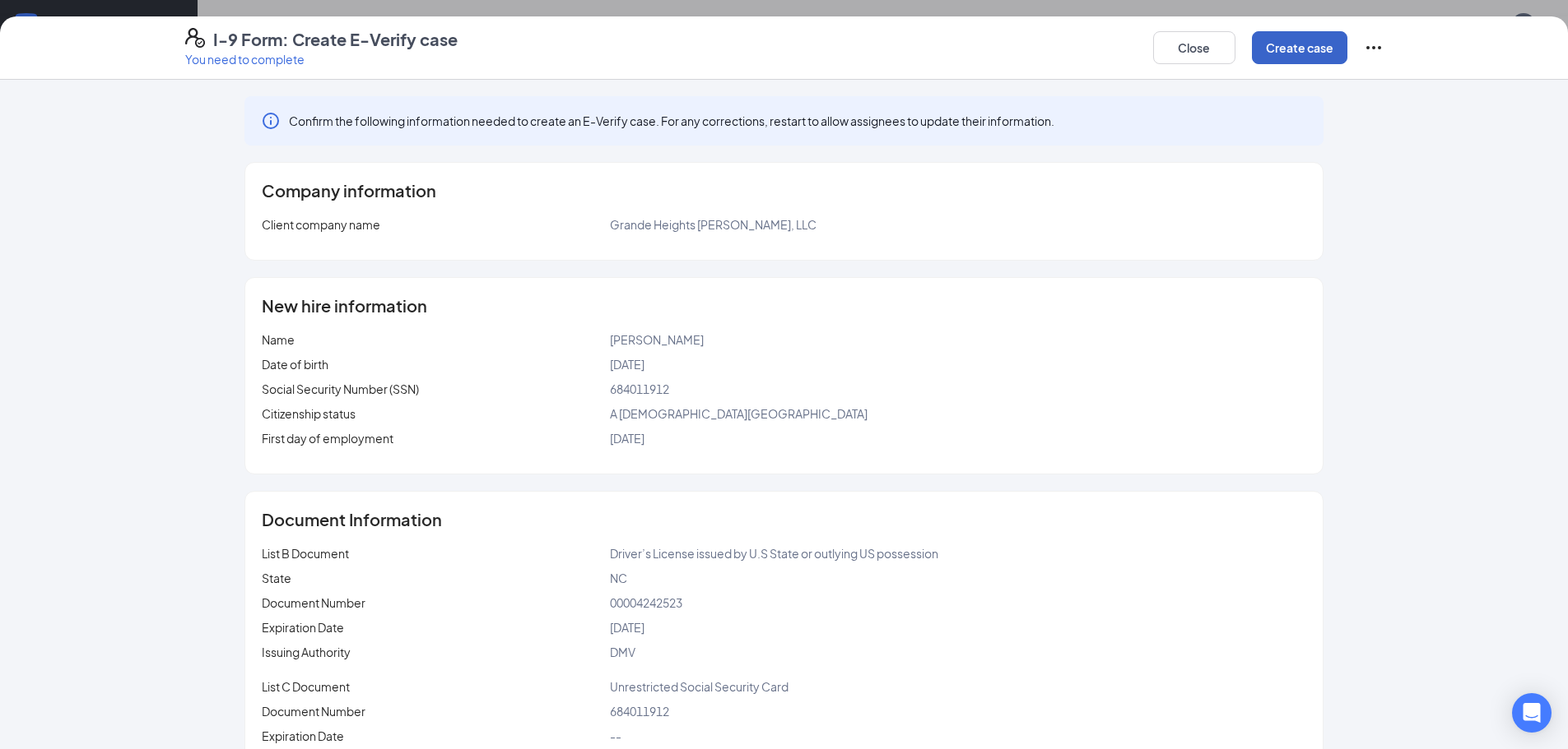
click at [1312, 37] on button "Create case" at bounding box center [1299, 48] width 96 height 33
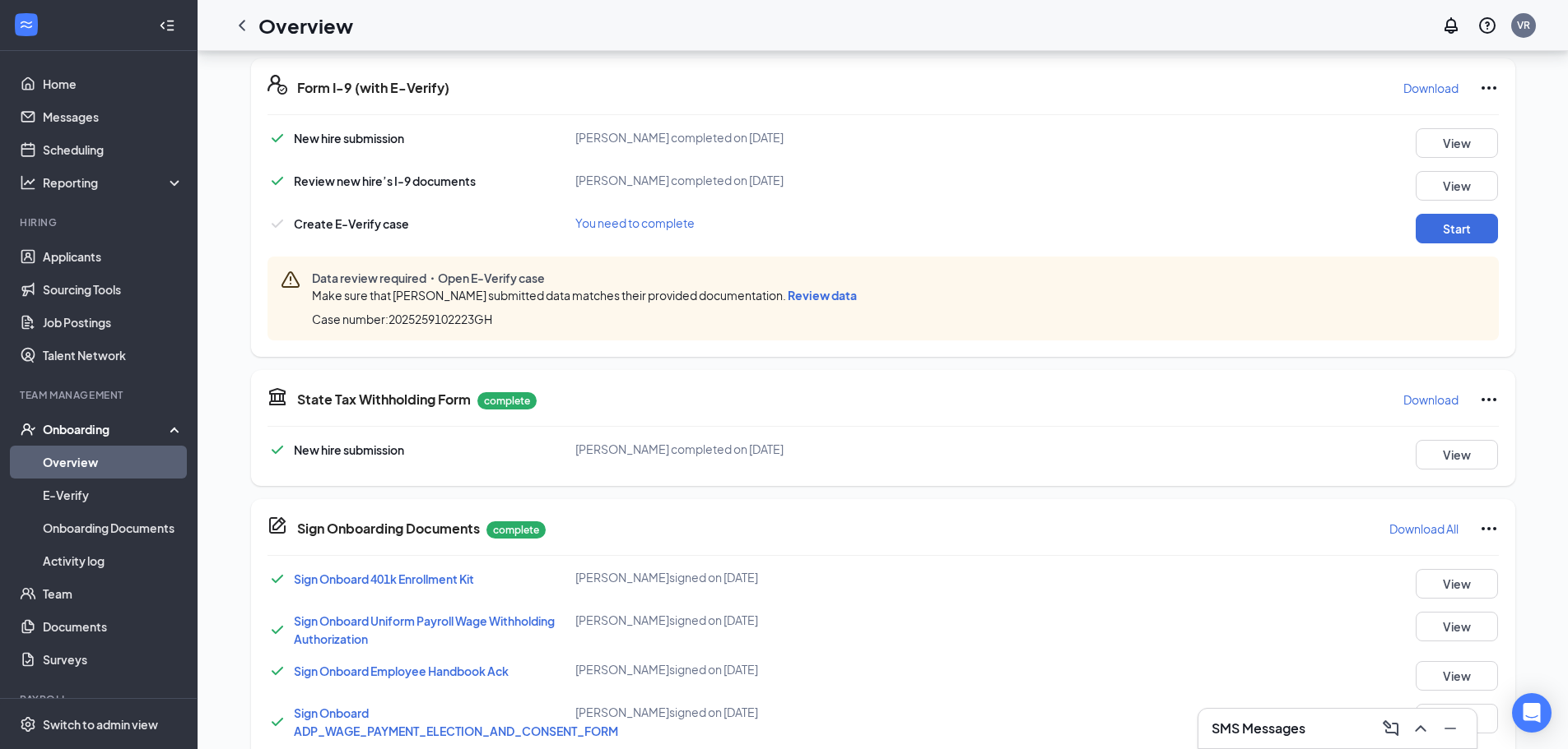
click at [825, 296] on span "Review data" at bounding box center [821, 295] width 69 height 15
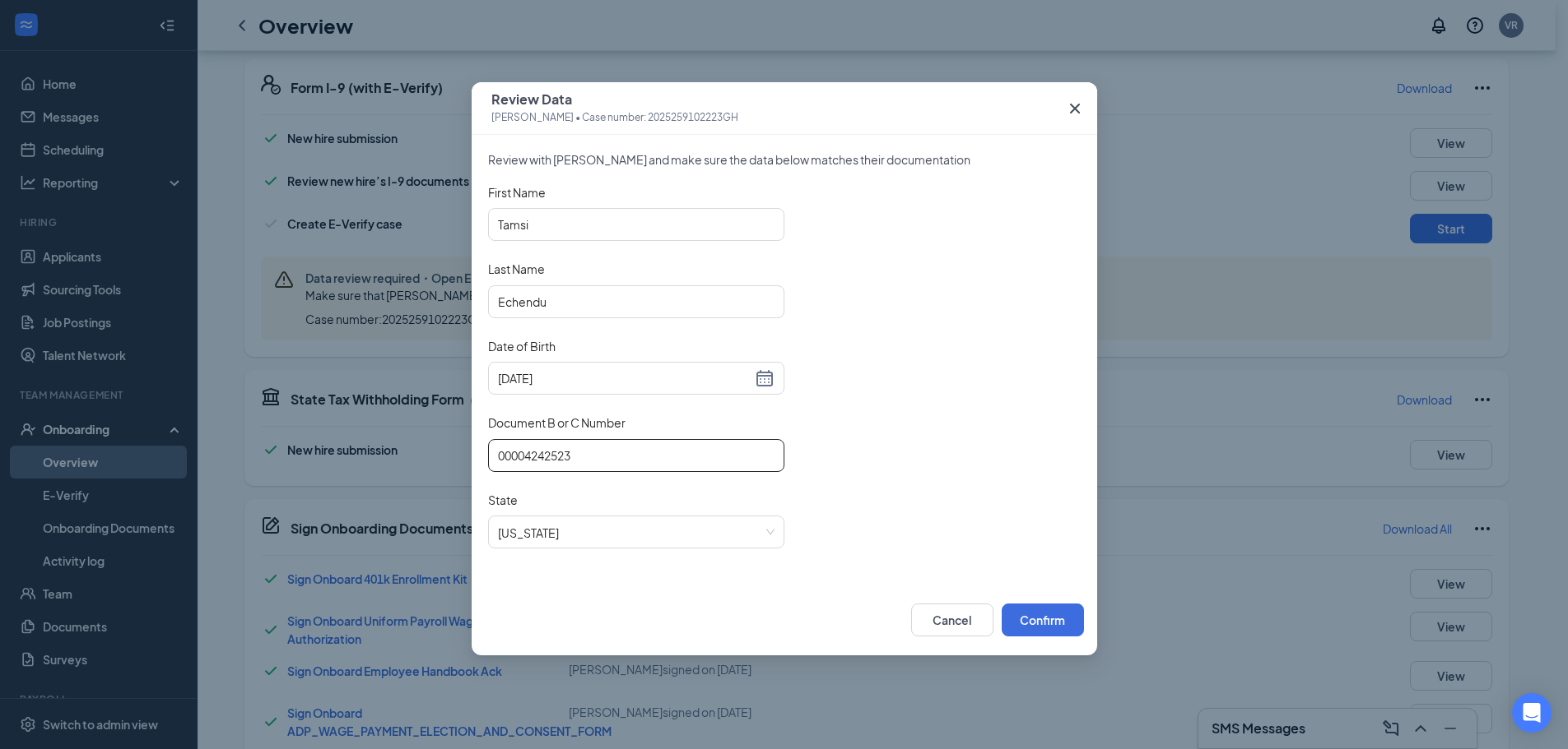
click at [558, 458] on input "00004242523" at bounding box center [636, 456] width 297 height 33
type input "000042425323"
click at [1057, 615] on button "Confirm" at bounding box center [1042, 620] width 82 height 33
